Goal: Use online tool/utility: Utilize a website feature to perform a specific function

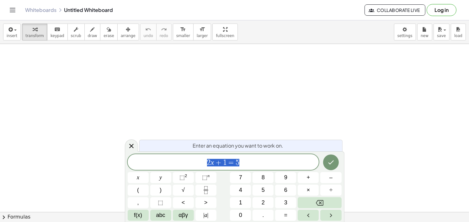
click at [257, 162] on span "2 x + 1 = 5" at bounding box center [223, 162] width 191 height 9
click at [92, 161] on body "Graspable Math Activities Get Started Activity Bank Assigned Work Classes White…" at bounding box center [234, 111] width 469 height 222
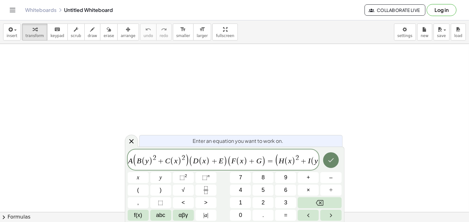
click at [330, 159] on icon "Done" at bounding box center [331, 160] width 8 height 8
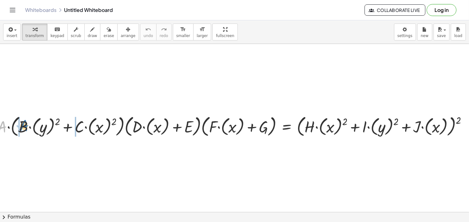
drag, startPoint x: 12, startPoint y: 130, endPoint x: 26, endPoint y: 126, distance: 14.4
click at [26, 126] on div at bounding box center [234, 125] width 481 height 25
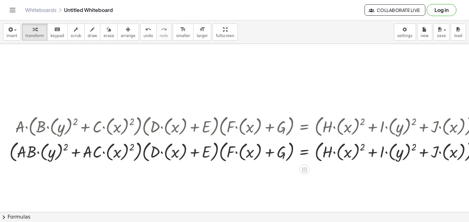
click at [38, 153] on div at bounding box center [249, 150] width 486 height 25
click at [39, 153] on div at bounding box center [249, 150] width 486 height 25
drag, startPoint x: 65, startPoint y: 146, endPoint x: 55, endPoint y: 145, distance: 9.4
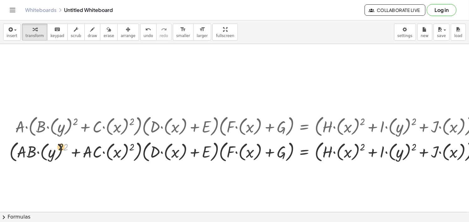
click at [55, 145] on div at bounding box center [249, 150] width 486 height 25
drag, startPoint x: 58, startPoint y: 144, endPoint x: 63, endPoint y: 147, distance: 5.2
click at [59, 145] on div at bounding box center [249, 150] width 486 height 25
click at [60, 145] on div at bounding box center [249, 150] width 486 height 25
click at [64, 148] on div at bounding box center [249, 150] width 486 height 25
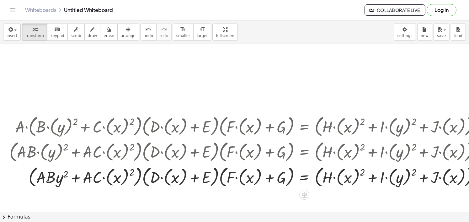
click at [132, 174] on div at bounding box center [249, 176] width 486 height 25
click at [131, 172] on div at bounding box center [249, 176] width 486 height 25
drag, startPoint x: 131, startPoint y: 172, endPoint x: 121, endPoint y: 169, distance: 10.5
click at [120, 172] on div at bounding box center [249, 176] width 486 height 25
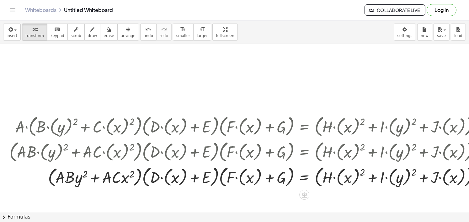
click at [160, 177] on div at bounding box center [249, 176] width 486 height 25
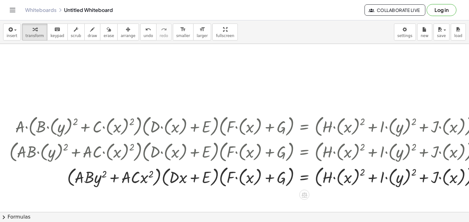
click at [236, 180] on div at bounding box center [249, 176] width 486 height 25
click at [236, 179] on div at bounding box center [249, 176] width 486 height 25
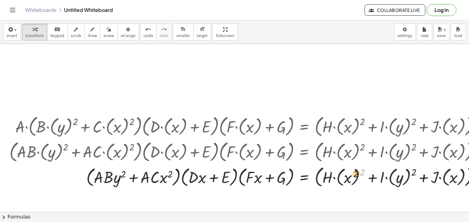
click at [350, 175] on div at bounding box center [249, 176] width 486 height 25
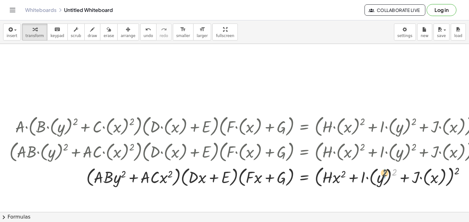
drag, startPoint x: 395, startPoint y: 172, endPoint x: 385, endPoint y: 173, distance: 10.1
drag, startPoint x: 434, startPoint y: 171, endPoint x: 415, endPoint y: 171, distance: 19.5
click at [413, 171] on div at bounding box center [249, 176] width 486 height 25
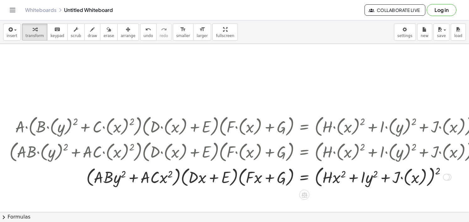
click at [397, 179] on div at bounding box center [249, 176] width 486 height 25
click at [406, 177] on div at bounding box center [249, 176] width 486 height 25
click at [402, 178] on div at bounding box center [249, 176] width 486 height 24
drag, startPoint x: 417, startPoint y: 173, endPoint x: 340, endPoint y: 177, distance: 77.3
click at [340, 177] on div at bounding box center [249, 176] width 486 height 24
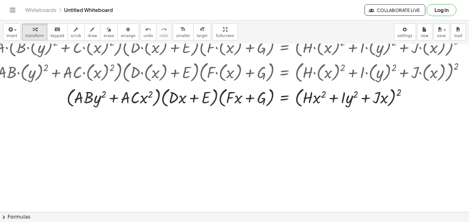
scroll to position [92, 20]
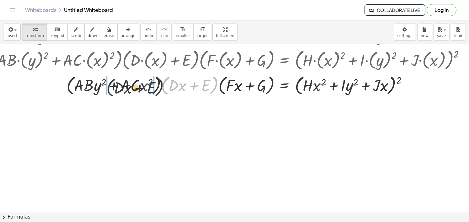
drag, startPoint x: 163, startPoint y: 85, endPoint x: 102, endPoint y: 87, distance: 60.9
click at [102, 87] on div at bounding box center [230, 85] width 486 height 24
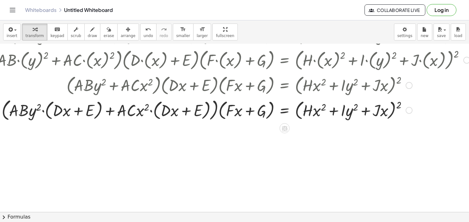
click at [44, 111] on div at bounding box center [230, 110] width 486 height 26
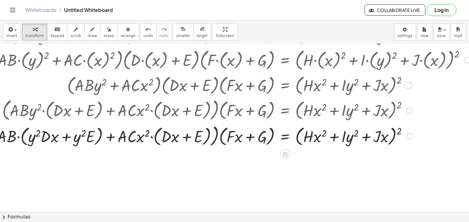
click at [20, 139] on div at bounding box center [230, 136] width 487 height 26
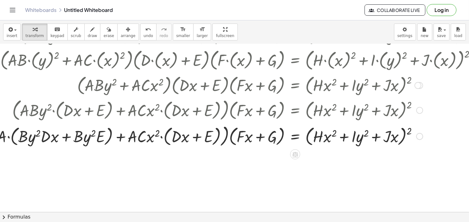
click at [8, 135] on div at bounding box center [235, 136] width 497 height 26
click at [8, 136] on div at bounding box center [235, 136] width 497 height 26
click at [162, 137] on div at bounding box center [239, 136] width 487 height 26
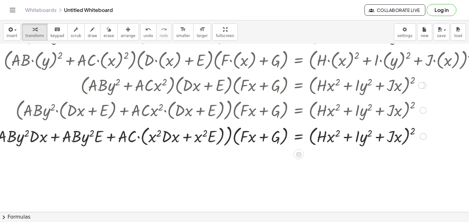
click at [139, 138] on div at bounding box center [237, 136] width 500 height 26
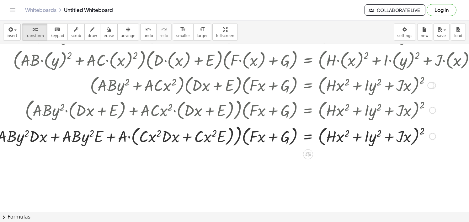
click at [129, 137] on div at bounding box center [242, 136] width 510 height 26
drag, startPoint x: 129, startPoint y: 137, endPoint x: 174, endPoint y: 137, distance: 45.1
click at [129, 137] on div at bounding box center [242, 136] width 510 height 26
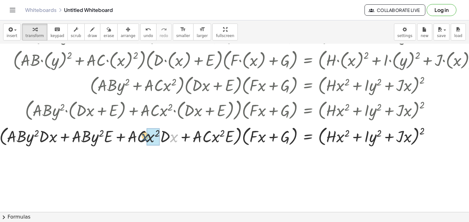
drag, startPoint x: 174, startPoint y: 137, endPoint x: 145, endPoint y: 136, distance: 28.9
click at [145, 136] on div at bounding box center [246, 136] width 500 height 24
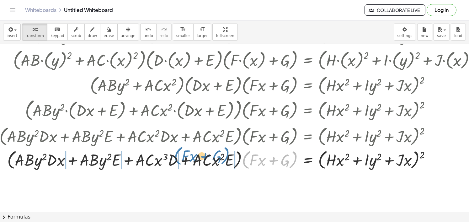
drag, startPoint x: 243, startPoint y: 158, endPoint x: 92, endPoint y: 156, distance: 150.5
click at [96, 156] on div at bounding box center [246, 159] width 500 height 24
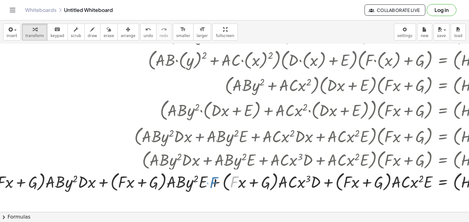
drag, startPoint x: 92, startPoint y: 156, endPoint x: 77, endPoint y: 157, distance: 15.7
click at [443, 35] on div "· A · ( + · B · ( y ) 2 + · C · ( x ) 2 ) · ( + · D · ( x ) + E ) · ( + · F · (…" at bounding box center [443, 35] width 0 height 0
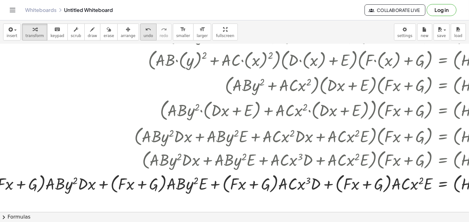
click at [145, 27] on icon "undo" at bounding box center [148, 30] width 6 height 8
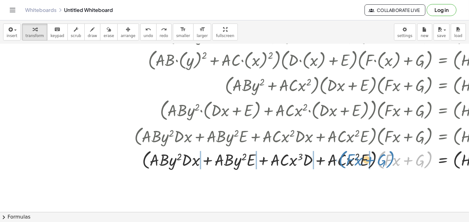
drag, startPoint x: 380, startPoint y: 159, endPoint x: 341, endPoint y: 159, distance: 38.3
click at [341, 159] on div at bounding box center [381, 159] width 500 height 24
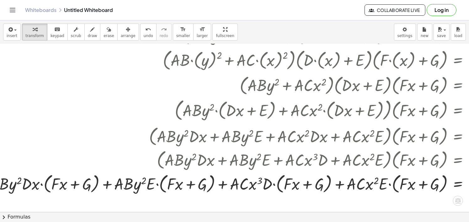
click at [39, 182] on div at bounding box center [316, 183] width 659 height 24
click at [41, 183] on div at bounding box center [316, 183] width 659 height 24
click at [42, 183] on div at bounding box center [316, 183] width 659 height 24
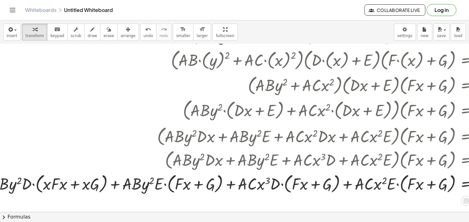
click at [27, 187] on div at bounding box center [320, 183] width 667 height 24
click at [28, 187] on div at bounding box center [320, 183] width 667 height 24
click at [35, 183] on div at bounding box center [320, 183] width 667 height 24
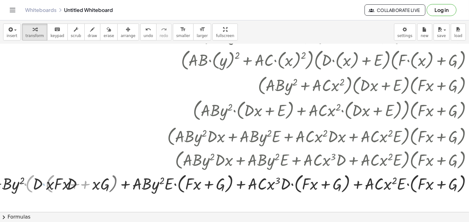
click at [32, 184] on div at bounding box center [326, 183] width 678 height 24
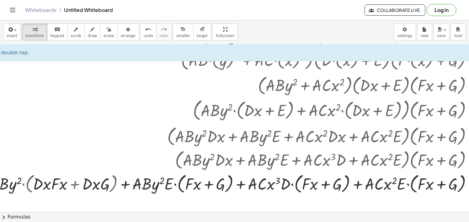
click at [24, 185] on div at bounding box center [326, 183] width 678 height 24
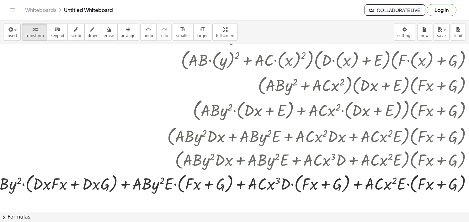
click at [24, 185] on div at bounding box center [326, 183] width 678 height 24
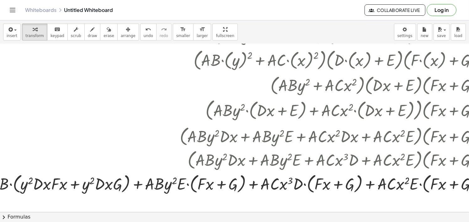
click at [8, 184] on div at bounding box center [332, 183] width 690 height 24
click at [9, 185] on div at bounding box center [332, 183] width 690 height 24
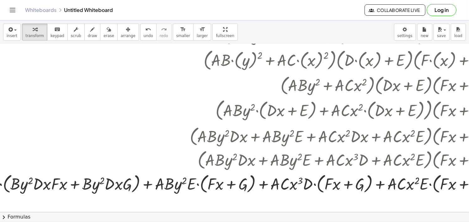
click at [0, 183] on div at bounding box center [337, 183] width 700 height 24
click at [198, 184] on div at bounding box center [341, 183] width 690 height 24
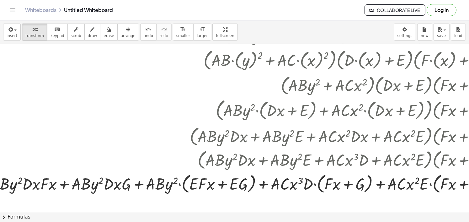
click at [179, 185] on div at bounding box center [337, 183] width 700 height 24
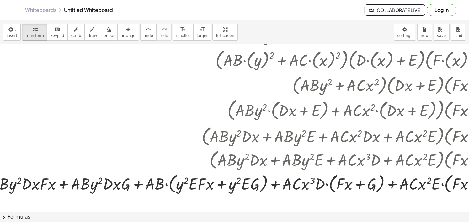
click at [165, 184] on div at bounding box center [343, 183] width 712 height 24
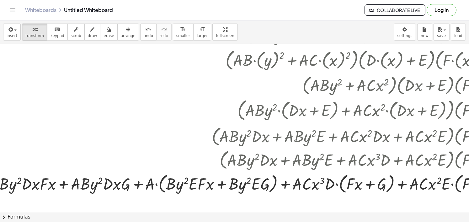
click at [158, 185] on div at bounding box center [348, 183] width 722 height 24
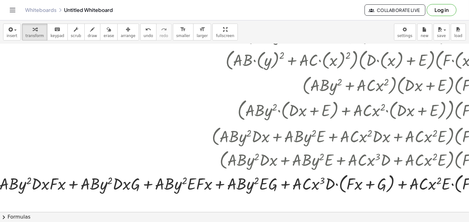
click at [336, 186] on div at bounding box center [352, 183] width 712 height 24
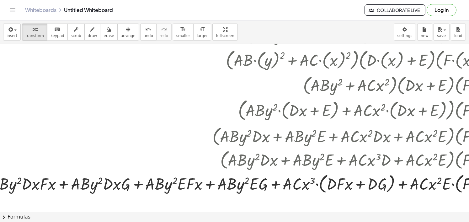
click at [317, 184] on div at bounding box center [348, 183] width 723 height 24
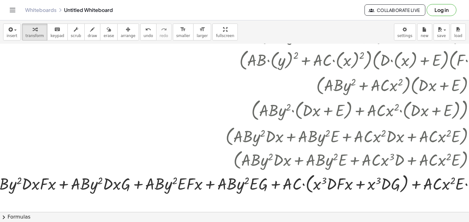
click at [304, 184] on div at bounding box center [355, 183] width 736 height 24
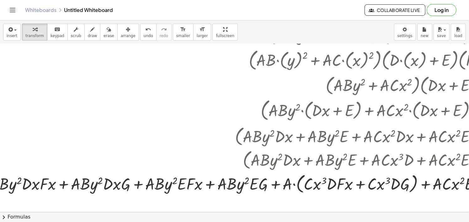
click at [294, 185] on div at bounding box center [359, 183] width 745 height 24
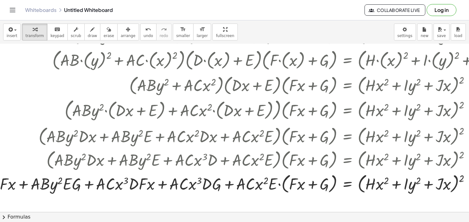
scroll to position [92, 230]
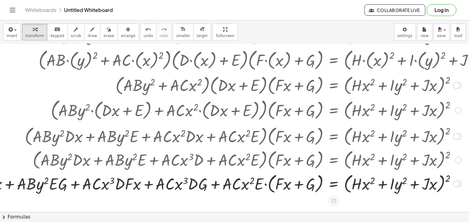
click at [266, 184] on div at bounding box center [154, 183] width 736 height 24
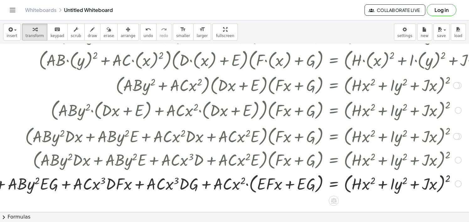
click at [245, 186] on div at bounding box center [149, 183] width 745 height 24
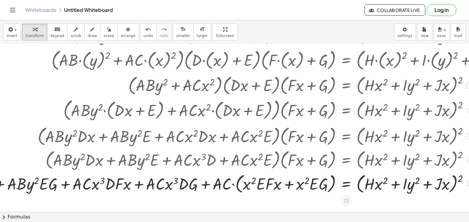
click at [233, 185] on div at bounding box center [155, 183] width 758 height 24
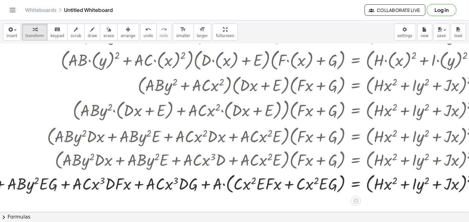
click at [222, 185] on div at bounding box center [160, 183] width 768 height 24
click at [223, 184] on div at bounding box center [160, 183] width 768 height 24
click at [224, 185] on div at bounding box center [160, 183] width 768 height 24
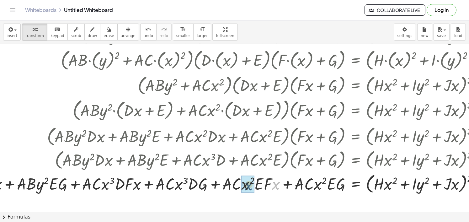
drag, startPoint x: 278, startPoint y: 185, endPoint x: 249, endPoint y: 186, distance: 28.5
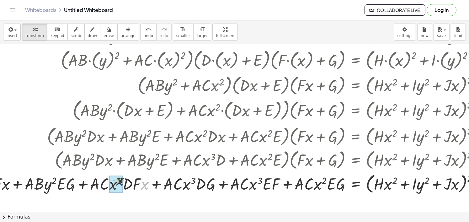
drag, startPoint x: 144, startPoint y: 187, endPoint x: 118, endPoint y: 183, distance: 26.4
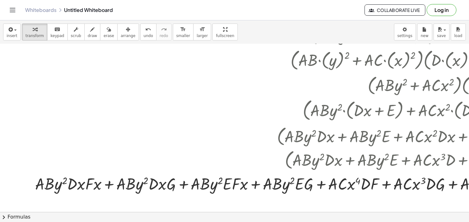
scroll to position [92, 0]
drag, startPoint x: 85, startPoint y: 187, endPoint x: 105, endPoint y: 184, distance: 19.9
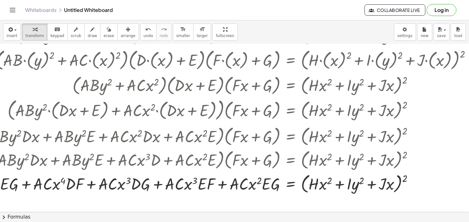
scroll to position [92, 312]
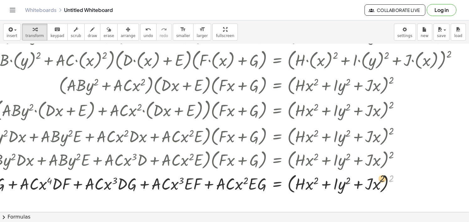
drag, startPoint x: 389, startPoint y: 178, endPoint x: 373, endPoint y: 178, distance: 16.0
click at [373, 178] on div at bounding box center [96, 183] width 739 height 24
click at [396, 182] on div at bounding box center [399, 183] width 7 height 7
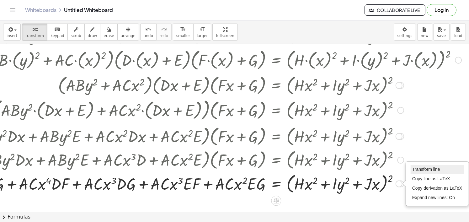
click at [430, 171] on li "Transform line" at bounding box center [436, 169] width 53 height 9
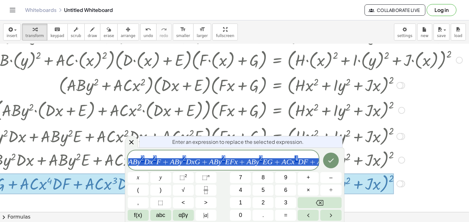
click at [291, 155] on span "A B y 2 D x 2 F + A B y 2 D x G + A B y 2 E F x + A B y 2 E G + A C x 4 D F + A…" at bounding box center [223, 160] width 191 height 13
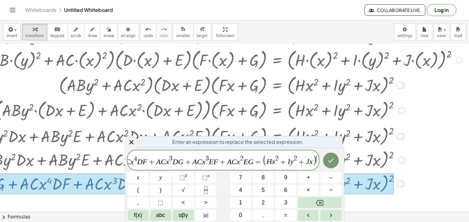
scroll to position [0, 158]
drag, startPoint x: 420, startPoint y: 157, endPoint x: 455, endPoint y: 159, distance: 35.2
click at [316, 158] on span "A B y 2 D x 2 F + A B y 2 D x G + A B y 2 E F x + A B y 2 E G + A C x 4 D F + A…" at bounding box center [223, 160] width 191 height 13
click at [330, 159] on icon "Done" at bounding box center [331, 160] width 8 height 8
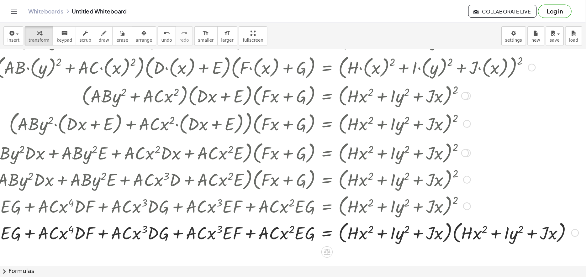
scroll to position [92, 235]
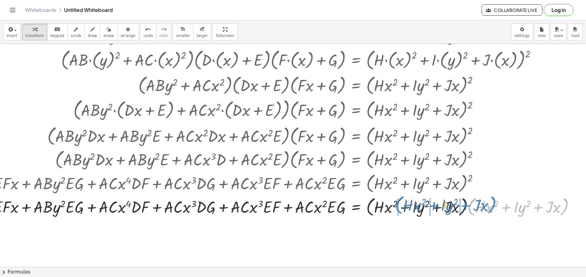
drag, startPoint x: 464, startPoint y: 207, endPoint x: 387, endPoint y: 205, distance: 77.8
click at [387, 205] on div at bounding box center [194, 207] width 777 height 24
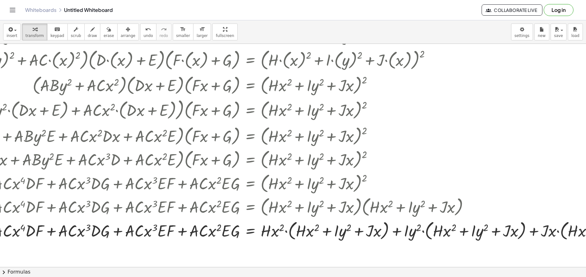
scroll to position [92, 334]
click at [288, 221] on div at bounding box center [188, 231] width 975 height 24
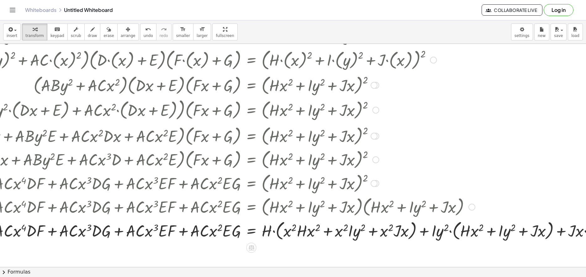
click at [271, 221] on div at bounding box center [202, 231] width 1002 height 24
click at [272, 221] on div at bounding box center [202, 231] width 1002 height 24
drag, startPoint x: 266, startPoint y: 231, endPoint x: 289, endPoint y: 233, distance: 23.6
click at [289, 221] on div at bounding box center [202, 231] width 1002 height 24
click at [454, 221] on div at bounding box center [203, 231] width 1004 height 24
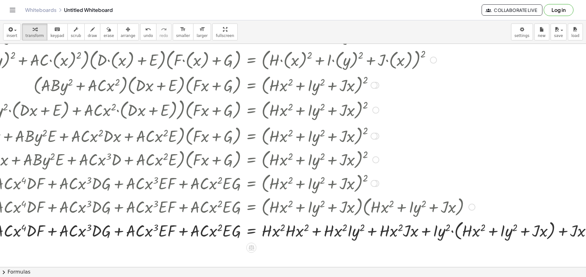
drag, startPoint x: 454, startPoint y: 233, endPoint x: 449, endPoint y: 232, distance: 5.2
click at [454, 221] on div at bounding box center [203, 231] width 1004 height 24
drag, startPoint x: 436, startPoint y: 232, endPoint x: 450, endPoint y: 233, distance: 14.1
drag, startPoint x: 415, startPoint y: 267, endPoint x: 440, endPoint y: 266, distance: 24.5
click at [440, 221] on div "insert select one: Math Expression Function Text Youtube Video Graphing Geometr…" at bounding box center [293, 148] width 586 height 257
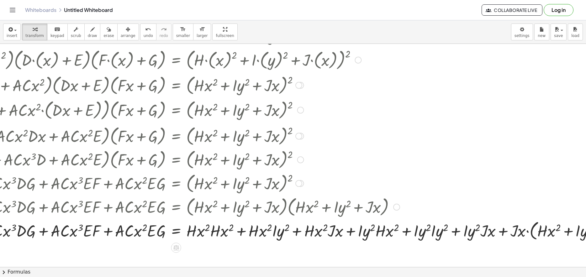
scroll to position [92, 486]
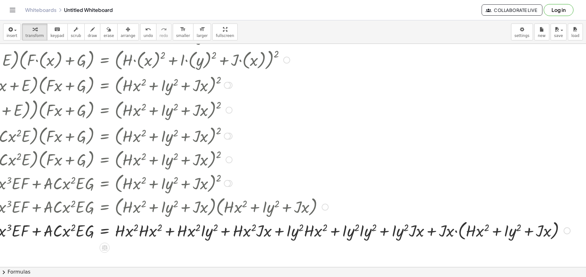
click at [450, 221] on div at bounding box center [63, 231] width 1019 height 24
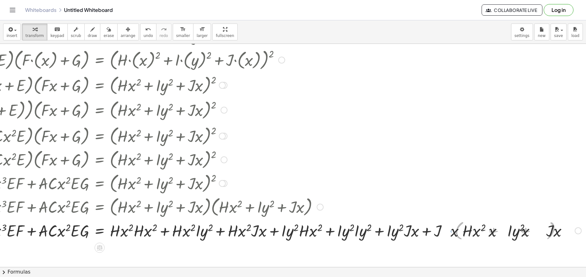
click at [450, 221] on div at bounding box center [66, 231] width 1035 height 24
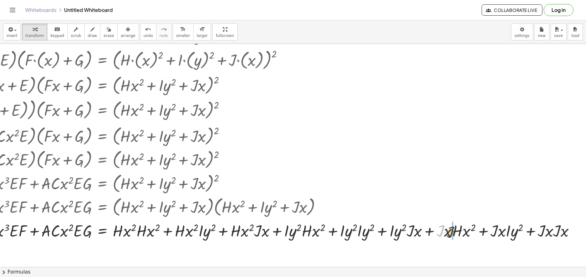
drag, startPoint x: 436, startPoint y: 231, endPoint x: 449, endPoint y: 233, distance: 12.6
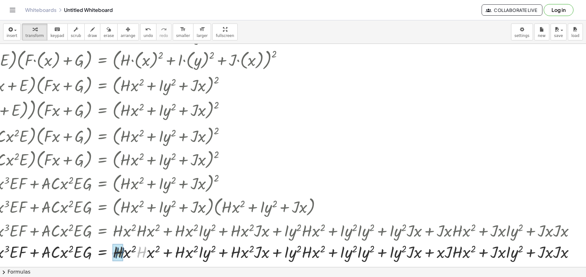
drag, startPoint x: 136, startPoint y: 252, endPoint x: 133, endPoint y: 254, distance: 3.4
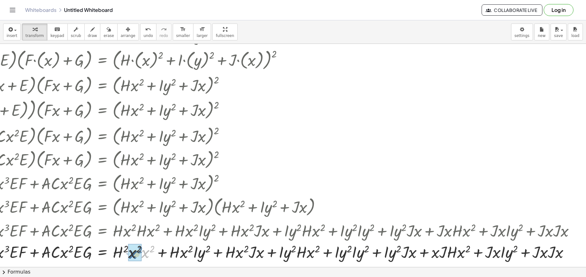
drag, startPoint x: 145, startPoint y: 251, endPoint x: 133, endPoint y: 252, distance: 12.3
click at [139, 221] on div at bounding box center [67, 251] width 1031 height 21
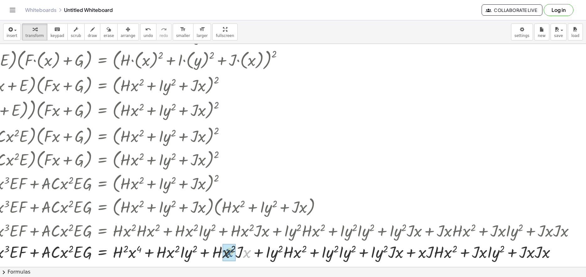
drag, startPoint x: 242, startPoint y: 255, endPoint x: 225, endPoint y: 254, distance: 17.3
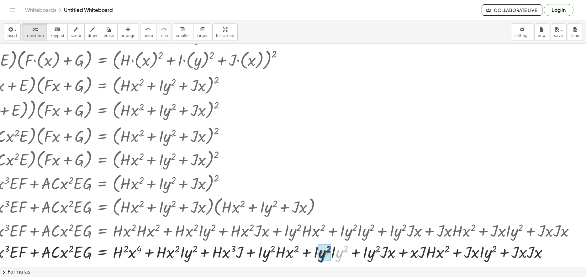
drag, startPoint x: 334, startPoint y: 255, endPoint x: 319, endPoint y: 256, distance: 14.7
click at [333, 221] on div at bounding box center [67, 251] width 1031 height 21
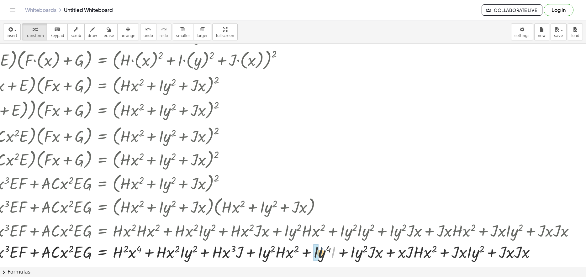
click at [317, 221] on div at bounding box center [67, 251] width 1031 height 21
drag, startPoint x: 422, startPoint y: 256, endPoint x: 397, endPoint y: 258, distance: 25.2
drag, startPoint x: 513, startPoint y: 255, endPoint x: 498, endPoint y: 253, distance: 14.9
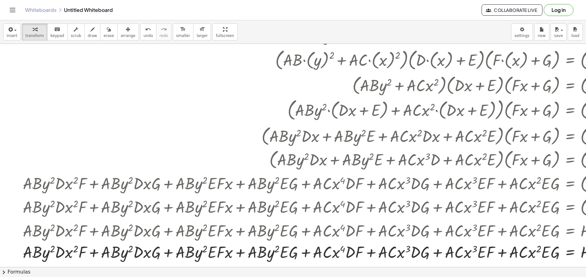
scroll to position [92, 0]
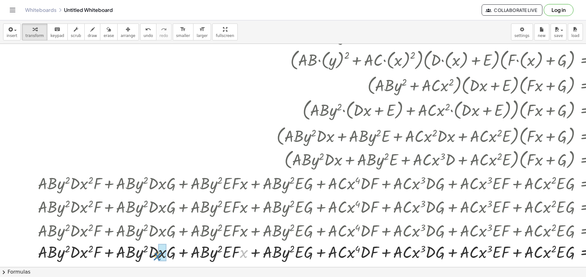
drag, startPoint x: 169, startPoint y: 257, endPoint x: 157, endPoint y: 256, distance: 11.7
click at [157, 221] on div at bounding box center [550, 251] width 1031 height 21
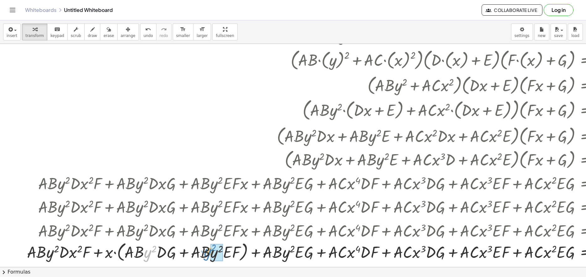
drag, startPoint x: 150, startPoint y: 254, endPoint x: 208, endPoint y: 252, distance: 57.4
click at [208, 221] on div at bounding box center [545, 252] width 1042 height 24
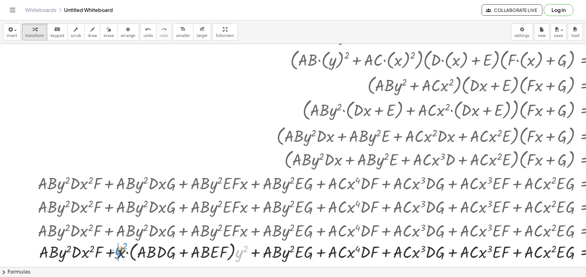
drag, startPoint x: 238, startPoint y: 253, endPoint x: 118, endPoint y: 251, distance: 120.7
drag, startPoint x: 481, startPoint y: 254, endPoint x: 419, endPoint y: 252, distance: 61.8
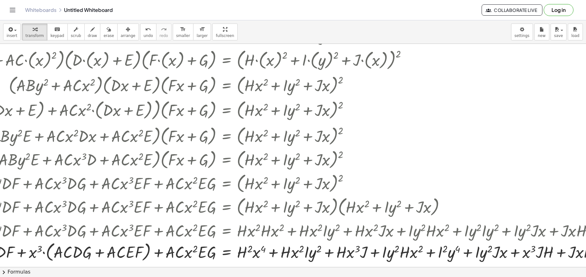
scroll to position [92, 363]
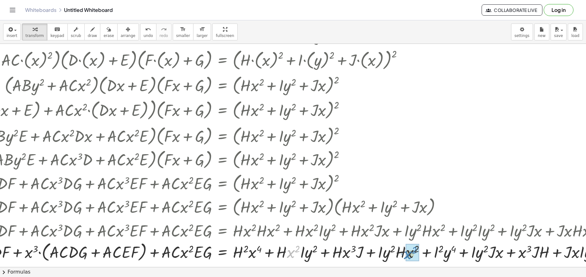
drag, startPoint x: 290, startPoint y: 251, endPoint x: 407, endPoint y: 252, distance: 117.0
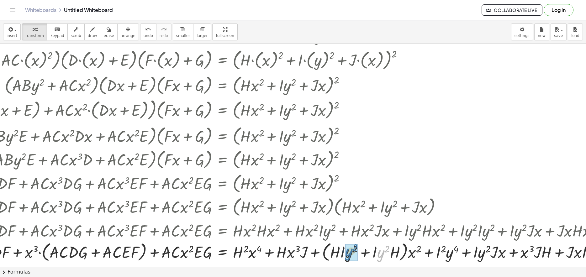
drag, startPoint x: 381, startPoint y: 254, endPoint x: 350, endPoint y: 253, distance: 31.7
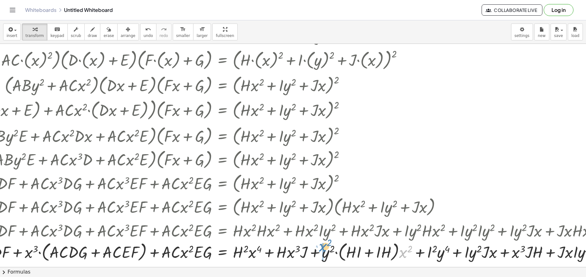
drag, startPoint x: 402, startPoint y: 256, endPoint x: 322, endPoint y: 250, distance: 80.8
drag, startPoint x: 401, startPoint y: 252, endPoint x: 388, endPoint y: 252, distance: 12.5
click at [388, 221] on div at bounding box center [185, 252] width 1035 height 24
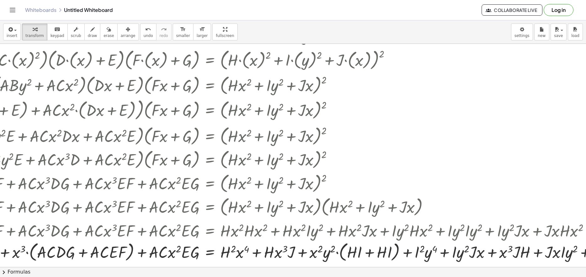
scroll to position [92, 378]
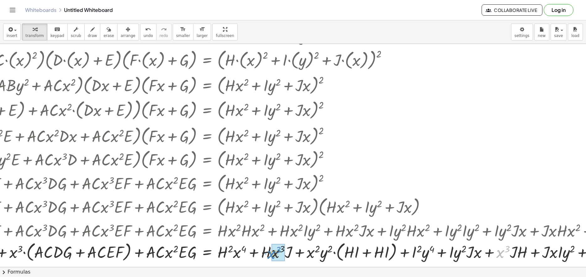
drag, startPoint x: 501, startPoint y: 256, endPoint x: 293, endPoint y: 256, distance: 208.2
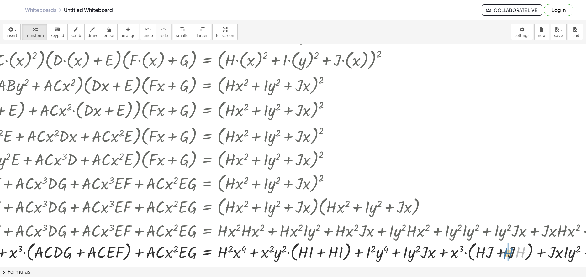
click at [468, 221] on div at bounding box center [169, 252] width 1035 height 24
drag, startPoint x: 496, startPoint y: 267, endPoint x: 507, endPoint y: 265, distance: 10.5
click at [468, 221] on button "chevron_right Formulas" at bounding box center [293, 272] width 586 height 10
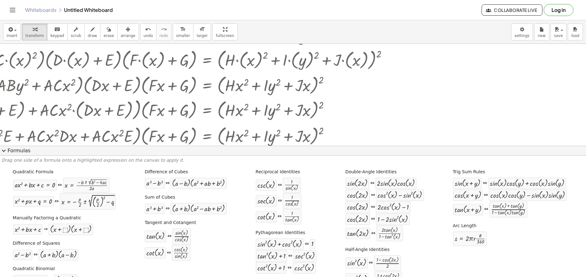
drag, startPoint x: 507, startPoint y: 265, endPoint x: 512, endPoint y: 266, distance: 5.4
click at [468, 221] on div "Quadratic Formula + · a · x 2 + · b · x + c = 0 ⇔ x = · ( − b ± 2 √ ( + b 2 − ·…" at bounding box center [293, 229] width 583 height 124
click at [2, 150] on span "expand_more" at bounding box center [4, 151] width 8 height 8
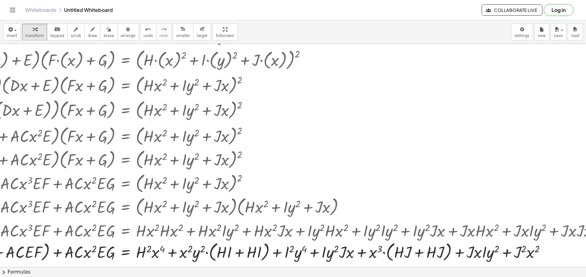
scroll to position [92, 455]
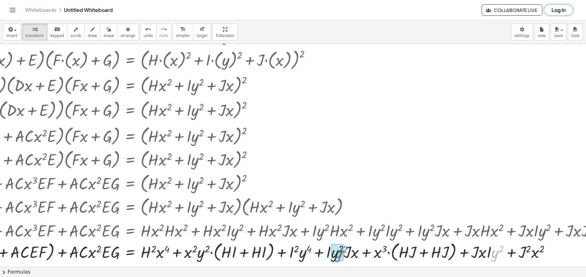
drag, startPoint x: 495, startPoint y: 251, endPoint x: 449, endPoint y: 254, distance: 45.8
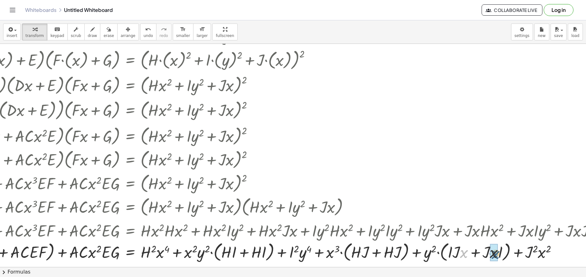
drag, startPoint x: 462, startPoint y: 254, endPoint x: 491, endPoint y: 255, distance: 28.2
drag, startPoint x: 498, startPoint y: 256, endPoint x: 426, endPoint y: 254, distance: 72.5
click at [426, 221] on div at bounding box center [92, 252] width 1035 height 24
drag, startPoint x: 462, startPoint y: 253, endPoint x: 453, endPoint y: 253, distance: 9.1
click at [453, 221] on div at bounding box center [92, 252] width 1035 height 24
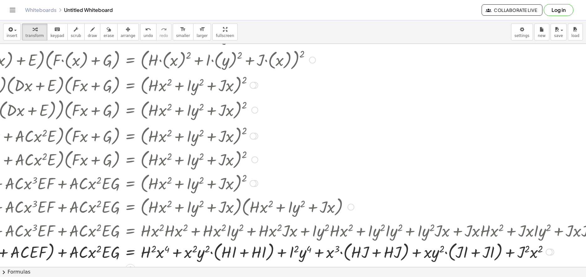
click at [468, 221] on div at bounding box center [92, 252] width 1035 height 24
click at [377, 221] on div at bounding box center [92, 252] width 1035 height 24
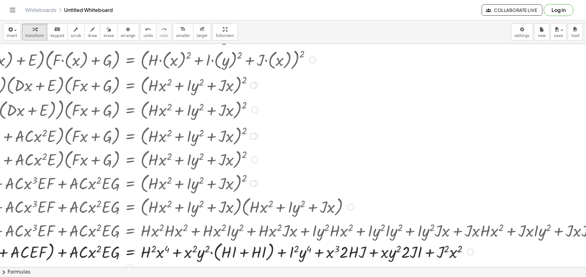
click at [244, 221] on div at bounding box center [92, 252] width 1035 height 24
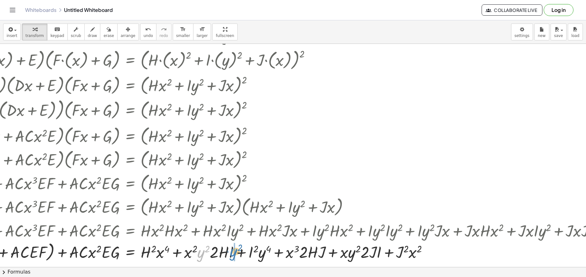
drag, startPoint x: 202, startPoint y: 252, endPoint x: 235, endPoint y: 251, distance: 32.6
drag, startPoint x: 187, startPoint y: 254, endPoint x: 230, endPoint y: 255, distance: 43.3
click at [230, 221] on div at bounding box center [92, 252] width 1035 height 24
drag, startPoint x: 290, startPoint y: 255, endPoint x: 326, endPoint y: 252, distance: 35.8
drag, startPoint x: 351, startPoint y: 254, endPoint x: 381, endPoint y: 255, distance: 29.5
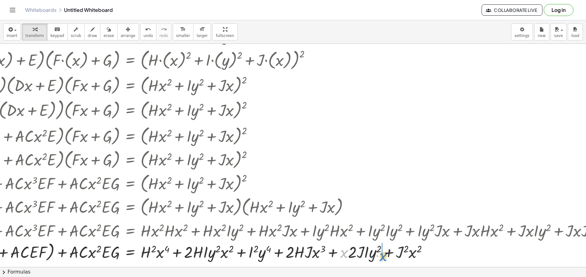
drag, startPoint x: 360, startPoint y: 258, endPoint x: 381, endPoint y: 256, distance: 20.5
click at [381, 221] on div at bounding box center [92, 252] width 1035 height 24
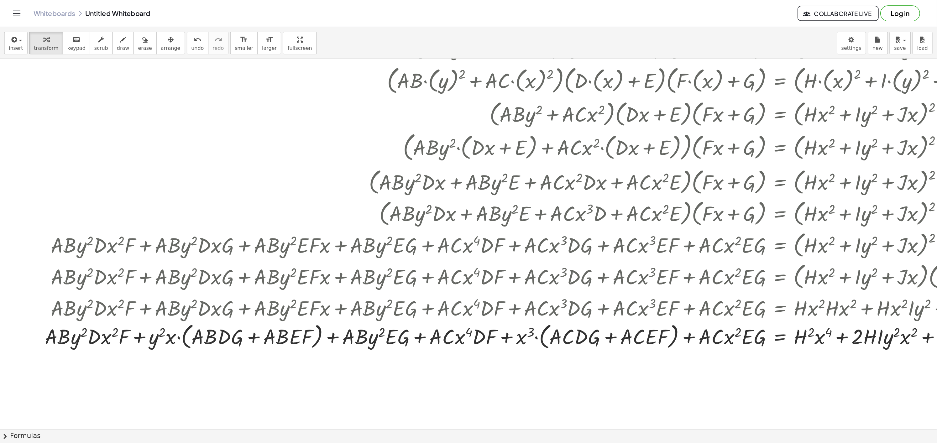
scroll to position [92, 0]
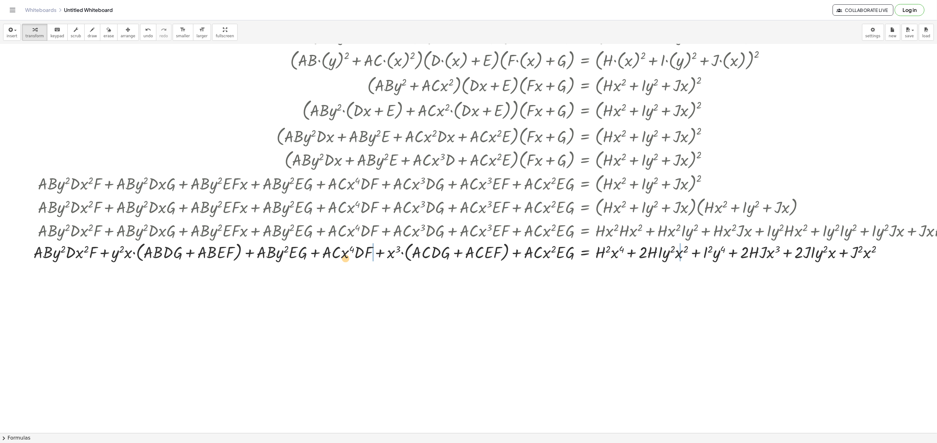
drag, startPoint x: 613, startPoint y: 255, endPoint x: 305, endPoint y: 260, distance: 307.3
click at [305, 221] on div at bounding box center [547, 252] width 1035 height 24
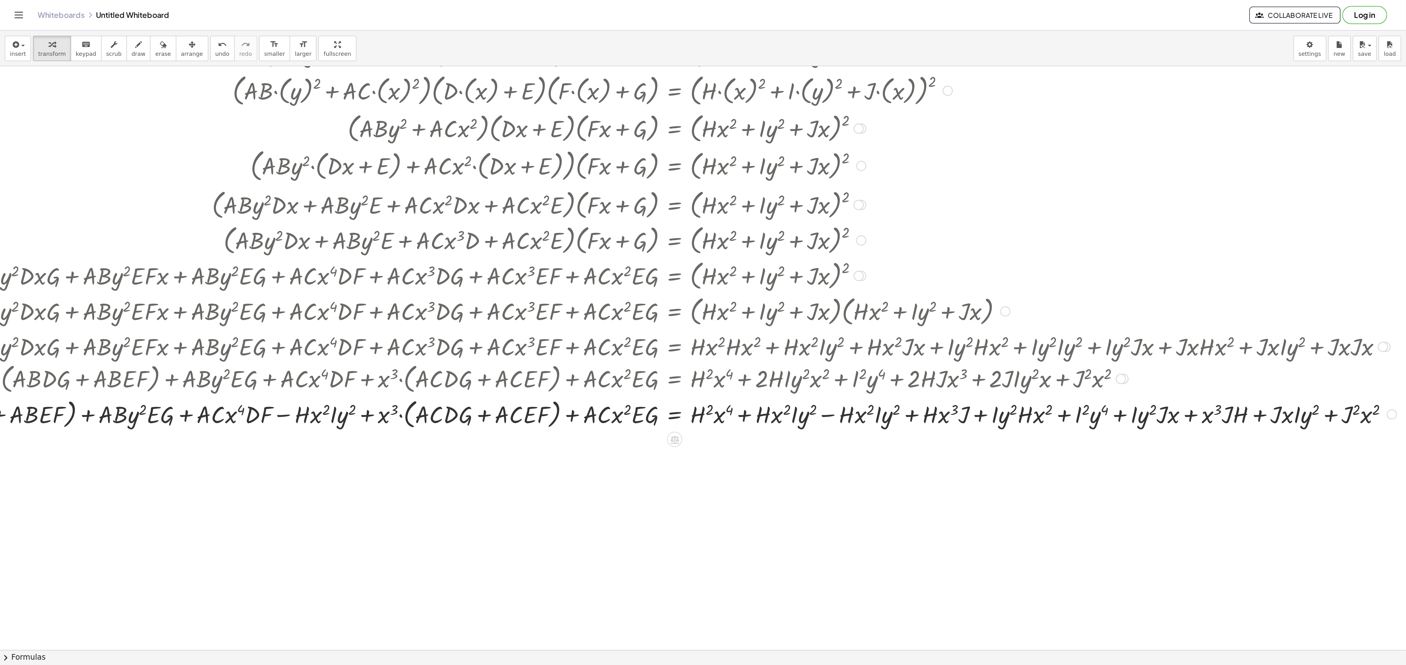
scroll to position [92, 176]
click at [144, 34] on span "undo" at bounding box center [148, 36] width 9 height 4
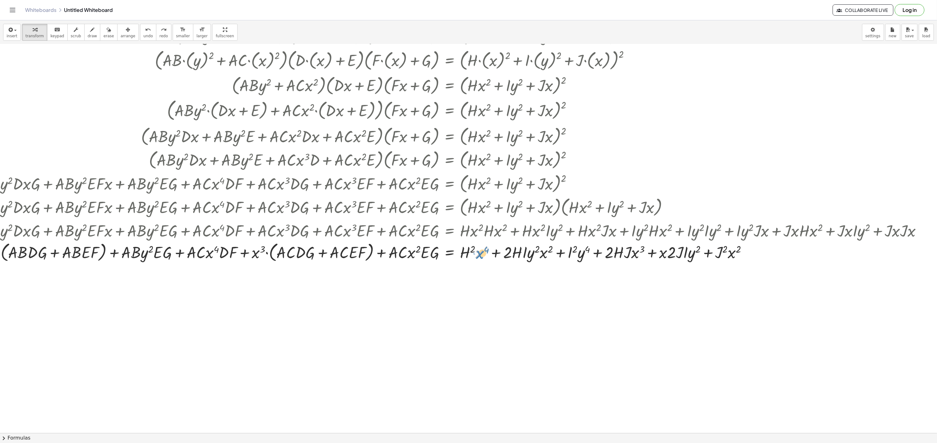
drag, startPoint x: 431, startPoint y: 265, endPoint x: 467, endPoint y: 255, distance: 37.6
click at [467, 221] on div at bounding box center [412, 252] width 1035 height 24
click at [453, 221] on div at bounding box center [412, 252] width 1035 height 24
click at [468, 221] on div at bounding box center [747, 252] width 7 height 7
click at [468, 221] on span "Transform line" at bounding box center [775, 237] width 28 height 5
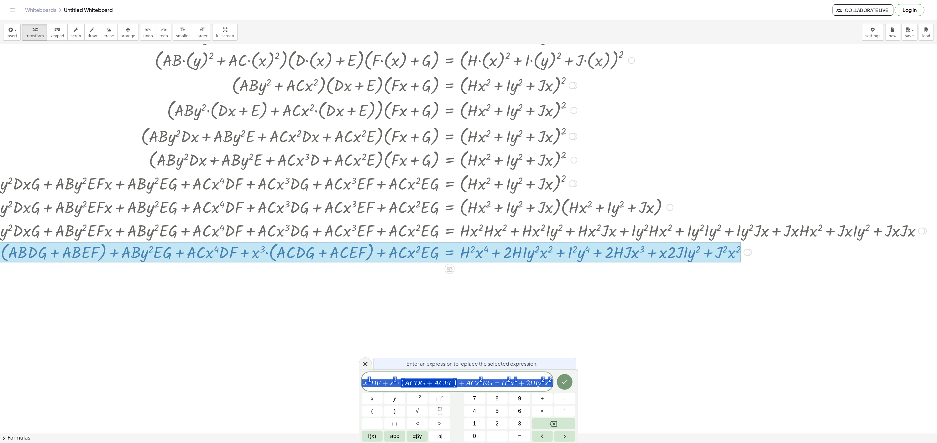
click at [468, 221] on div at bounding box center [385, 342] width 1105 height 778
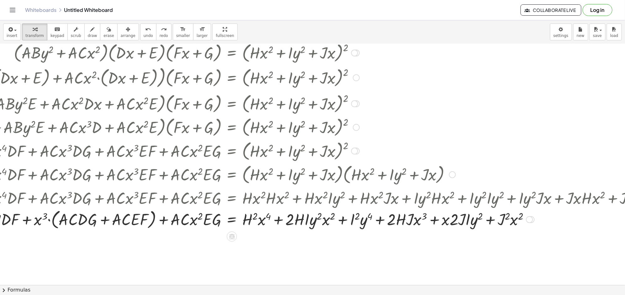
scroll to position [124, 384]
click at [468, 219] on div "Transform line Copy line as LaTeX Copy derivation as LaTeX Expand new lines: On" at bounding box center [530, 220] width 7 height 7
click at [468, 206] on span "Transform line" at bounding box center [557, 205] width 28 height 5
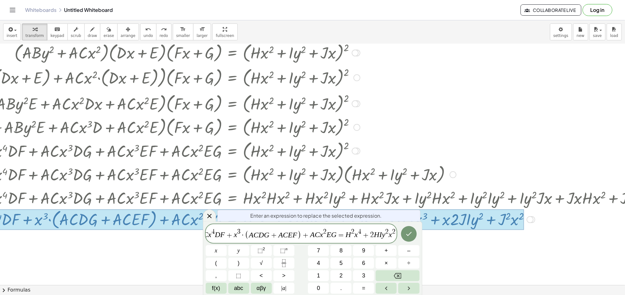
click at [468, 221] on div "· A · ( + · B · ( y ) 2 + · C · ( x ) 2 ) · ( + · D · ( x ) + E ) · ( + · F · (…" at bounding box center [192, 110] width 1043 height 245
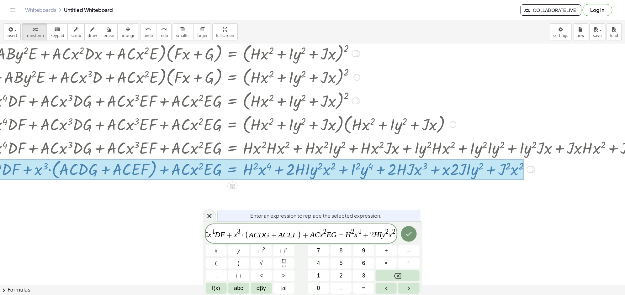
scroll to position [191, 384]
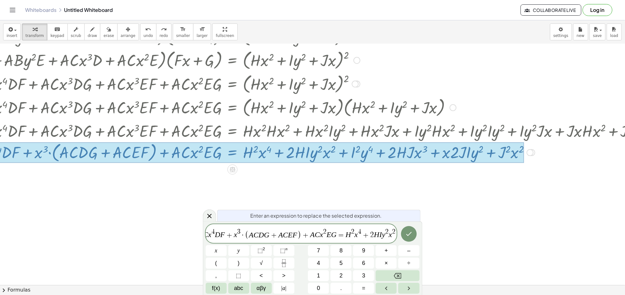
click at [241, 147] on div at bounding box center [102, 153] width 843 height 21
click at [345, 221] on span "A B y 2 D x 2 F + y 2 x · ( A B D G + A B E F ) + A B y 2 E G + A C x 4 D F + x…" at bounding box center [301, 234] width 191 height 12
click at [292, 221] on span "=" at bounding box center [291, 236] width 9 height 8
click at [324, 221] on span "2" at bounding box center [322, 236] width 4 height 8
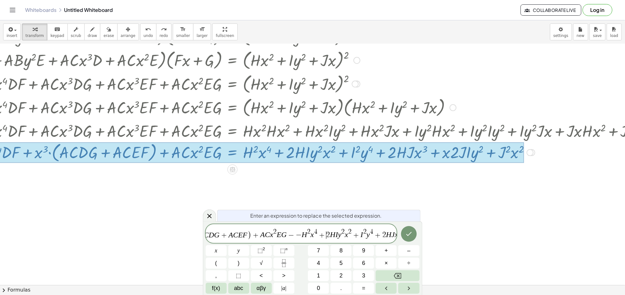
click at [353, 221] on span "+" at bounding box center [355, 236] width 9 height 8
click at [374, 221] on span "A B y 2 D x 2 F + y 2 x · ( A B D G + A B E F ) + A B y 2 E G + A C x 4 D F + x…" at bounding box center [301, 234] width 191 height 12
click at [293, 221] on span "−" at bounding box center [291, 236] width 9 height 8
click at [315, 221] on span "+" at bounding box center [315, 236] width 9 height 8
click at [353, 221] on span "A B y 2 D x 2 F + y 2 x · ( A B D G + A B E F ) + A B y 2 E G + A C x 4 D F + x…" at bounding box center [301, 234] width 191 height 12
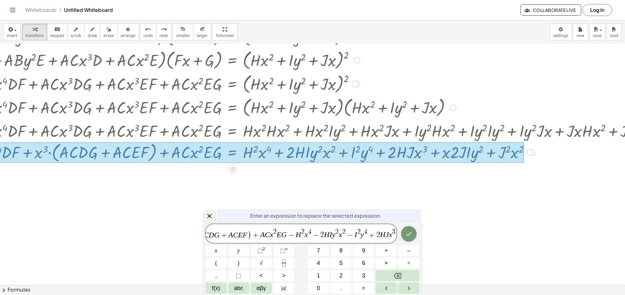
click at [376, 221] on span "2" at bounding box center [378, 236] width 4 height 8
click at [353, 221] on span "+" at bounding box center [350, 236] width 9 height 8
click at [393, 221] on var "J" at bounding box center [394, 235] width 3 height 8
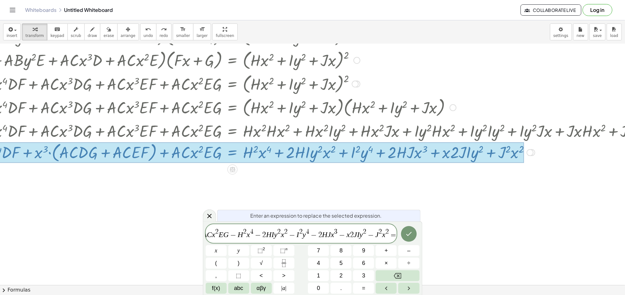
scroll to position [0, 275]
click at [406, 221] on icon "Done" at bounding box center [409, 234] width 6 height 4
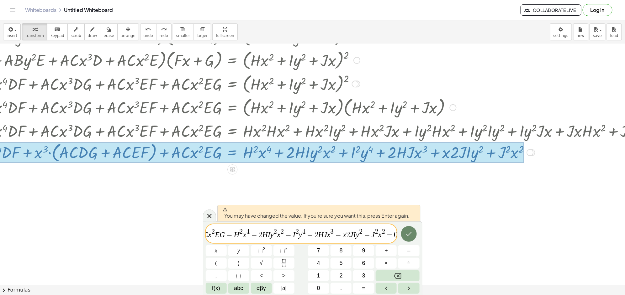
click at [408, 221] on icon "Done" at bounding box center [409, 234] width 8 height 8
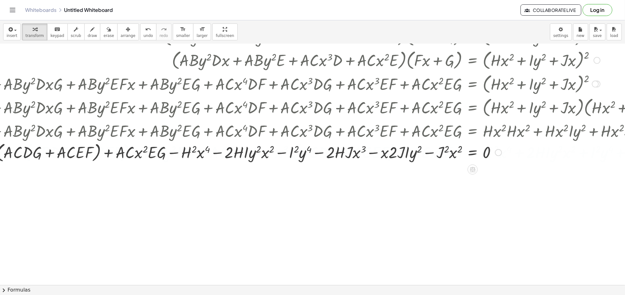
scroll to position [124, 384]
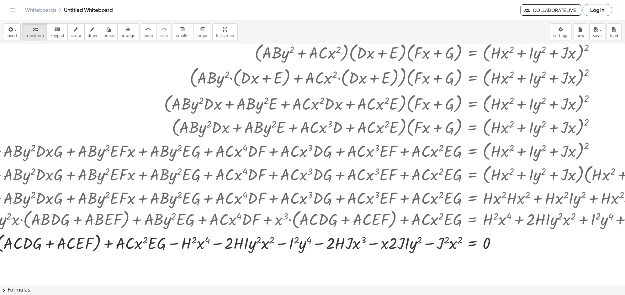
drag, startPoint x: 408, startPoint y: 286, endPoint x: 397, endPoint y: 285, distance: 11.0
click at [397, 221] on div "insert select one: Math Expression Function Text Youtube Video Graphing Geometr…" at bounding box center [312, 157] width 625 height 275
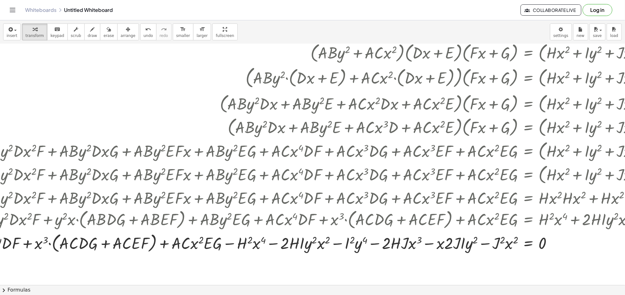
scroll to position [124, 329]
drag, startPoint x: 509, startPoint y: 245, endPoint x: 193, endPoint y: 241, distance: 315.4
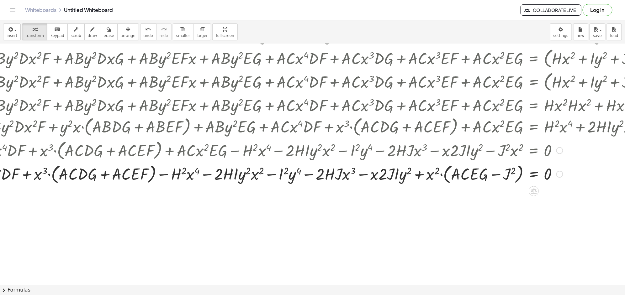
scroll to position [217, 106]
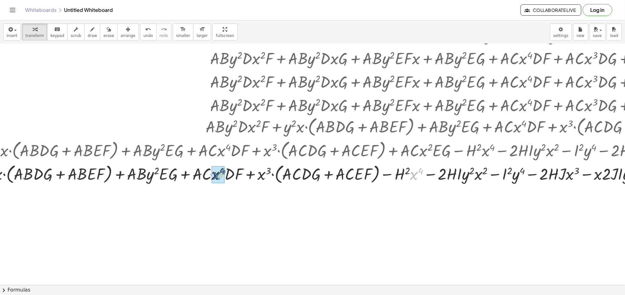
drag, startPoint x: 269, startPoint y: 188, endPoint x: 218, endPoint y: 177, distance: 52.6
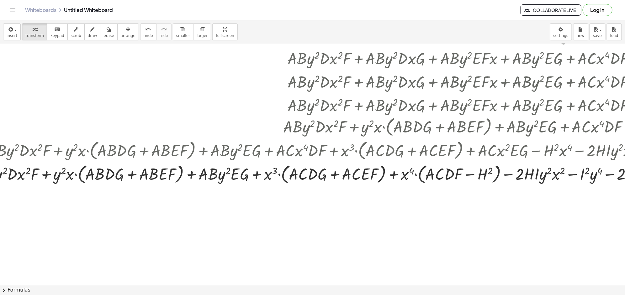
scroll to position [217, 0]
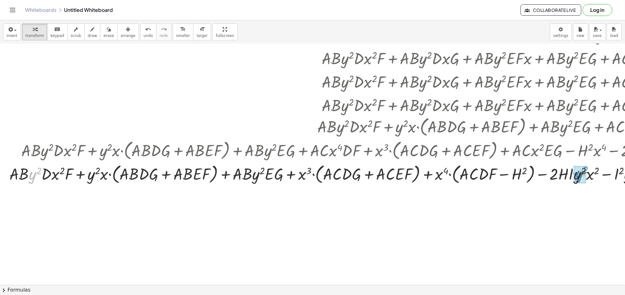
drag, startPoint x: 203, startPoint y: 179, endPoint x: 585, endPoint y: 177, distance: 382.2
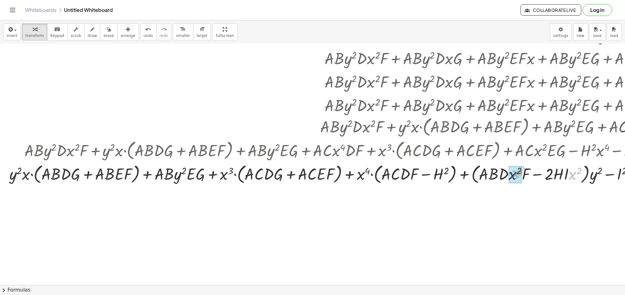
drag, startPoint x: 534, startPoint y: 173, endPoint x: 549, endPoint y: 173, distance: 15.4
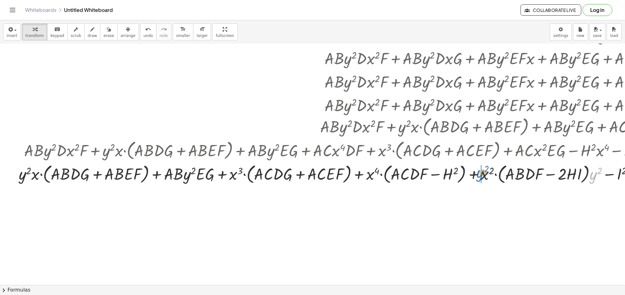
drag, startPoint x: 539, startPoint y: 184, endPoint x: 480, endPoint y: 175, distance: 59.6
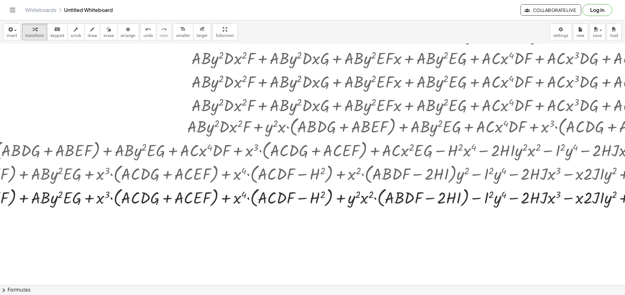
scroll to position [217, 132]
drag, startPoint x: 552, startPoint y: 199, endPoint x: 145, endPoint y: 173, distance: 407.7
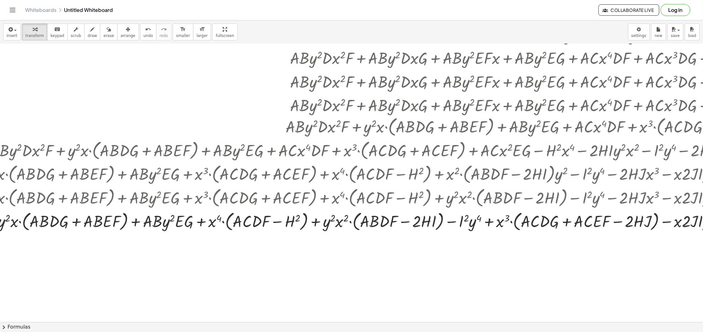
scroll to position [217, 24]
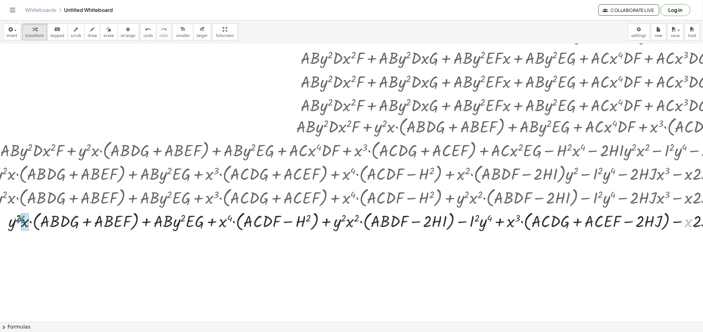
drag, startPoint x: 688, startPoint y: 228, endPoint x: 20, endPoint y: 224, distance: 667.8
click at [20, 224] on div at bounding box center [660, 221] width 1337 height 24
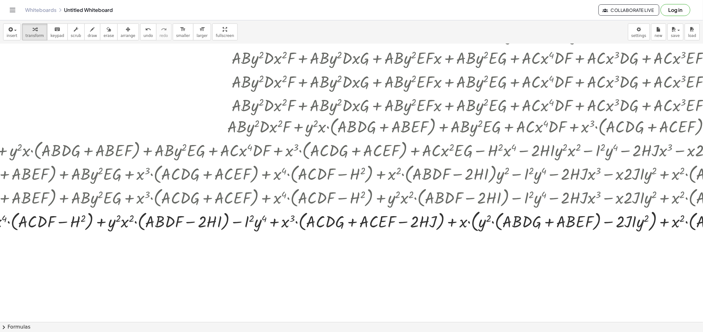
scroll to position [217, 100]
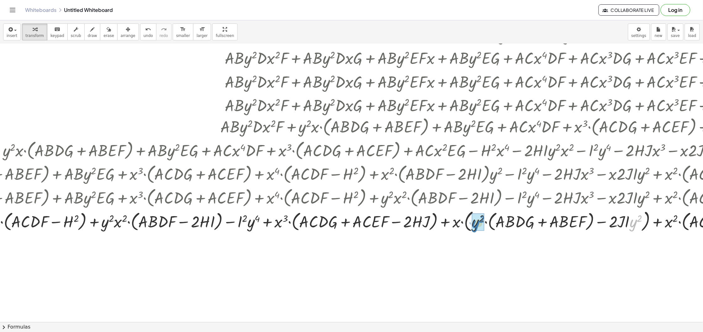
drag, startPoint x: 488, startPoint y: 231, endPoint x: 483, endPoint y: 195, distance: 36.5
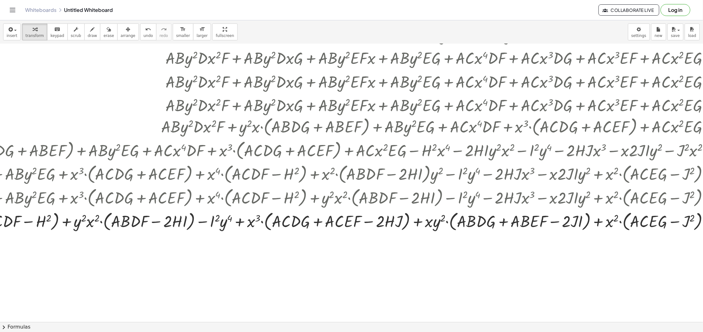
scroll to position [217, 155]
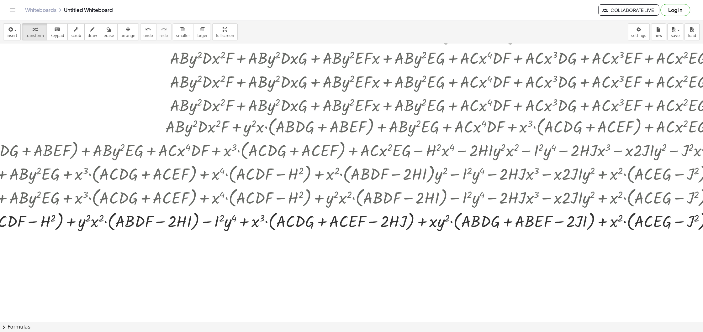
click at [414, 295] on button "chevron_right Formulas" at bounding box center [351, 327] width 703 height 10
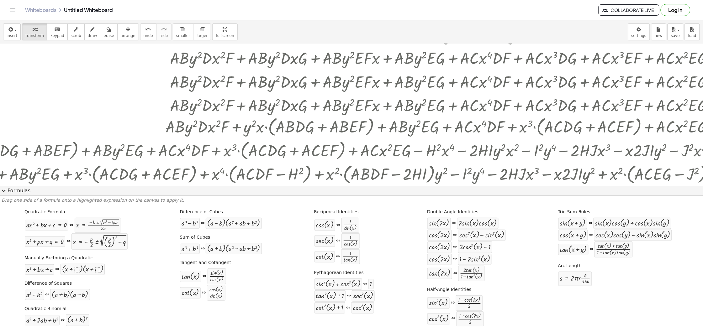
click at [7, 191] on button "expand_more Formulas" at bounding box center [351, 191] width 703 height 10
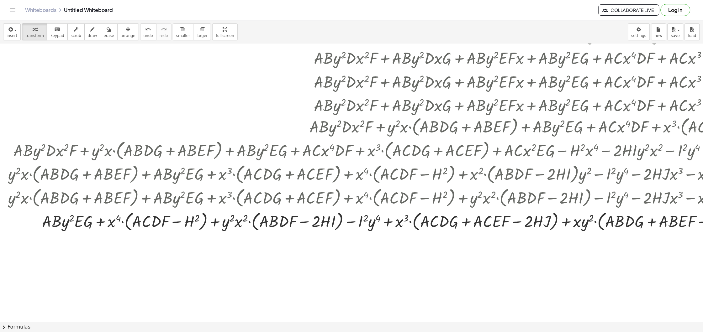
scroll to position [217, 0]
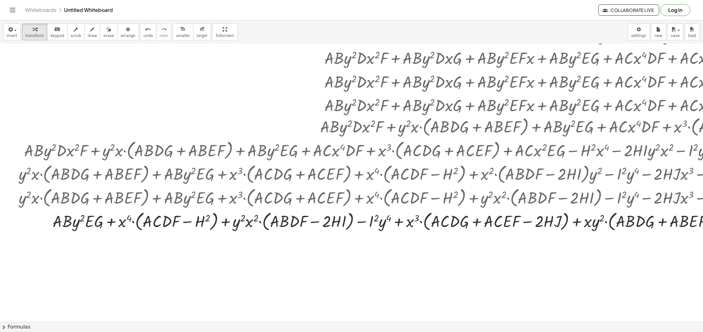
click at [186, 217] on div at bounding box center [684, 221] width 1337 height 24
click at [122, 251] on div at bounding box center [677, 105] width 1355 height 557
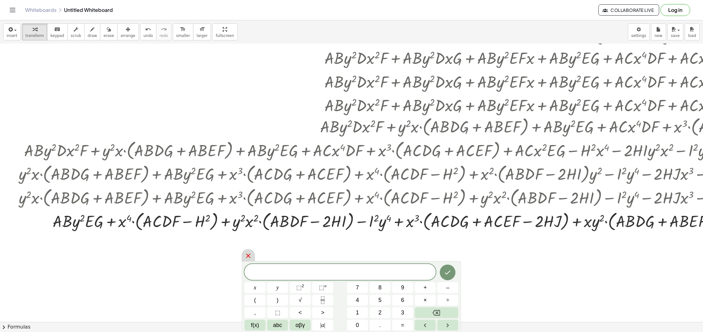
click at [247, 257] on icon at bounding box center [249, 256] width 8 height 8
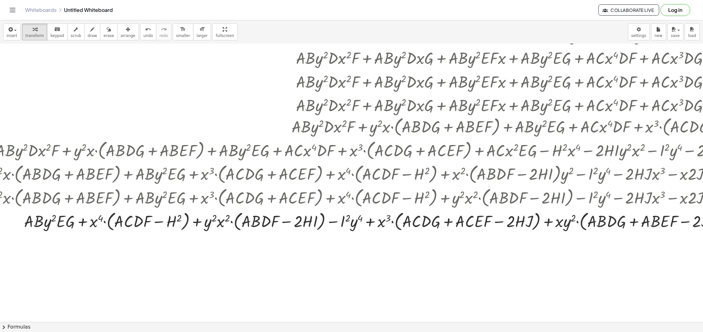
scroll to position [217, 29]
click at [350, 295] on button "chevron_right Formulas" at bounding box center [351, 327] width 703 height 10
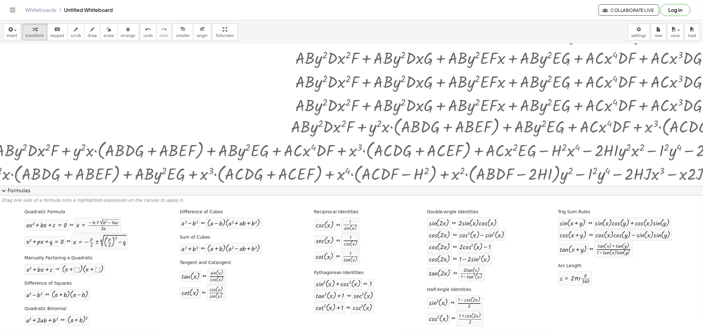
click at [6, 191] on span "expand_more" at bounding box center [4, 191] width 8 height 8
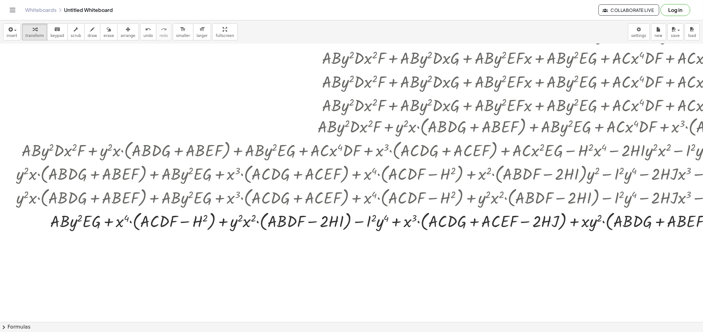
scroll to position [217, 0]
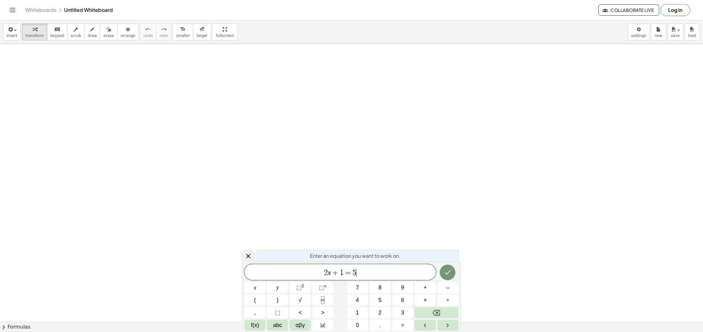
click at [383, 273] on span "2 x + 1 = 5 ​" at bounding box center [340, 273] width 191 height 9
drag, startPoint x: 383, startPoint y: 273, endPoint x: 163, endPoint y: 258, distance: 220.7
click at [163, 258] on body "Graspable Math Activities Get Started Activity Bank Assigned Work Classes White…" at bounding box center [351, 166] width 703 height 332
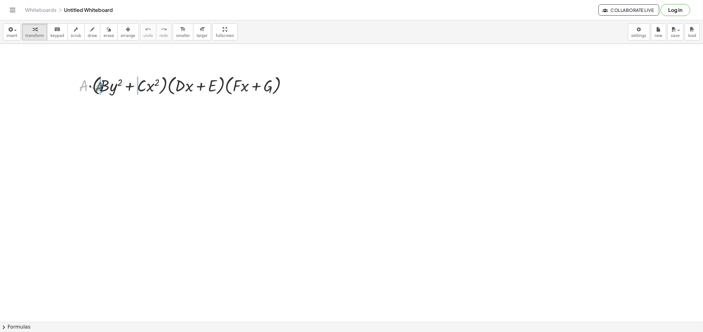
drag, startPoint x: 86, startPoint y: 91, endPoint x: 102, endPoint y: 92, distance: 16.4
click at [102, 92] on div at bounding box center [185, 85] width 219 height 24
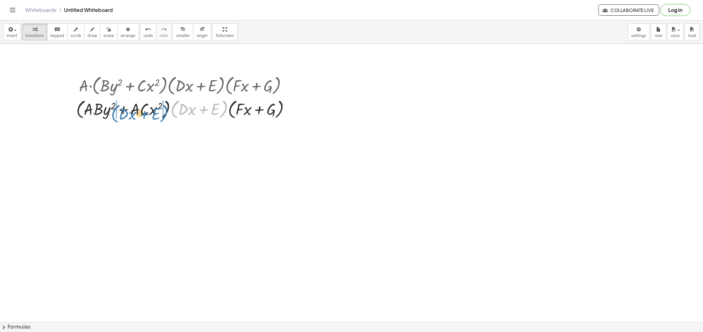
drag, startPoint x: 173, startPoint y: 113, endPoint x: 117, endPoint y: 118, distance: 56.3
click at [117, 118] on div at bounding box center [185, 109] width 225 height 24
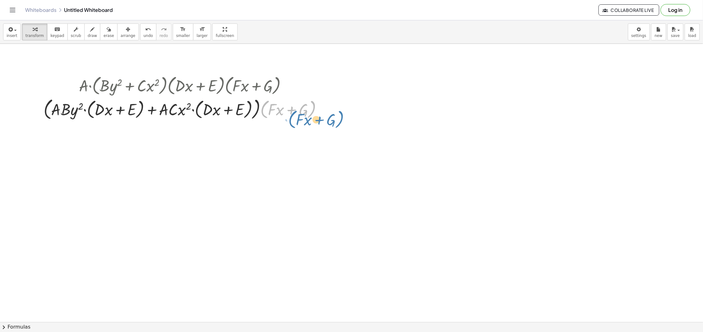
drag, startPoint x: 262, startPoint y: 115, endPoint x: 288, endPoint y: 123, distance: 26.7
click at [86, 111] on div at bounding box center [185, 109] width 290 height 26
click at [86, 111] on div at bounding box center [185, 109] width 303 height 26
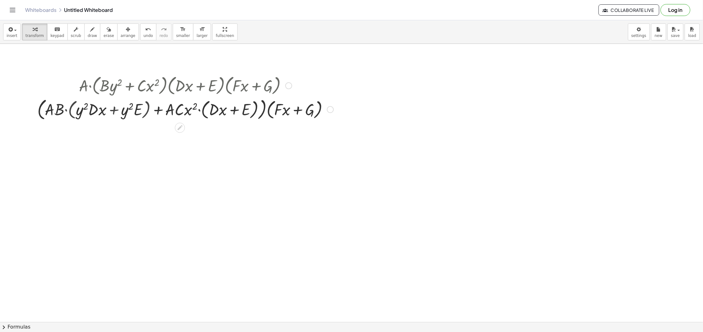
click at [65, 111] on div at bounding box center [185, 109] width 303 height 26
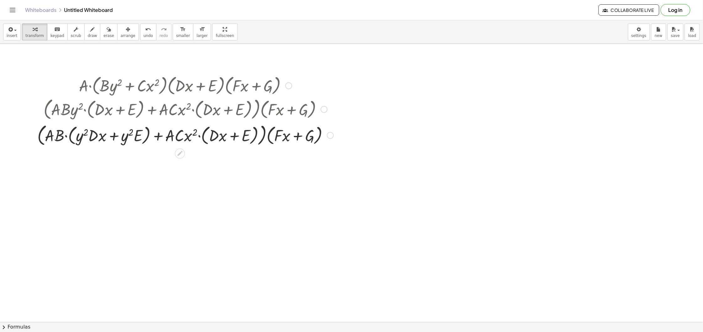
click at [65, 137] on div at bounding box center [185, 135] width 303 height 26
click at [51, 138] on div at bounding box center [185, 135] width 313 height 26
click at [202, 136] on div at bounding box center [185, 135] width 303 height 26
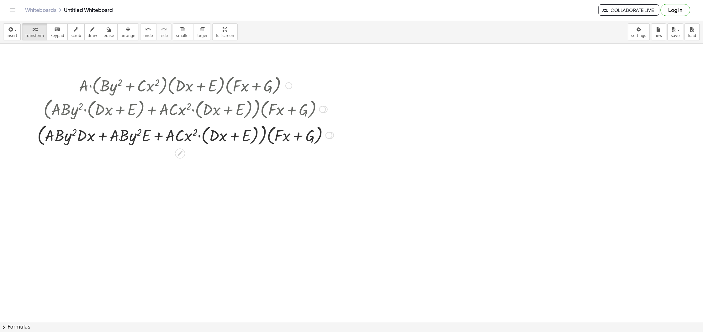
click at [202, 137] on div at bounding box center [185, 135] width 303 height 26
click at [180, 139] on div at bounding box center [186, 135] width 316 height 26
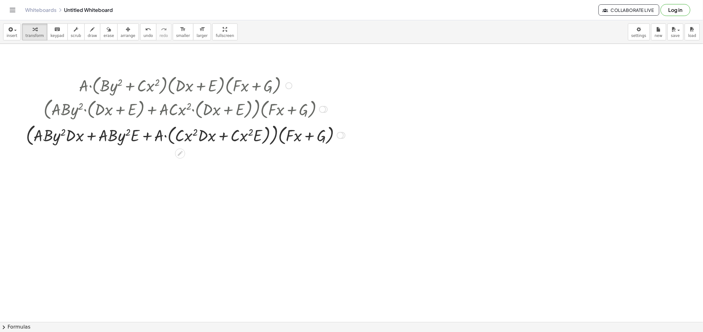
click at [166, 135] on div at bounding box center [185, 135] width 325 height 26
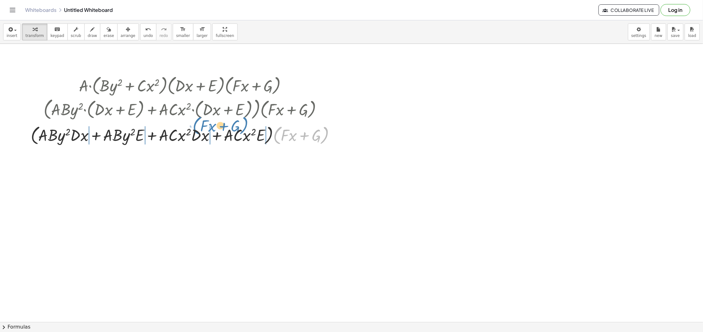
drag, startPoint x: 276, startPoint y: 137, endPoint x: 195, endPoint y: 128, distance: 81.5
click at [195, 128] on div at bounding box center [186, 135] width 316 height 24
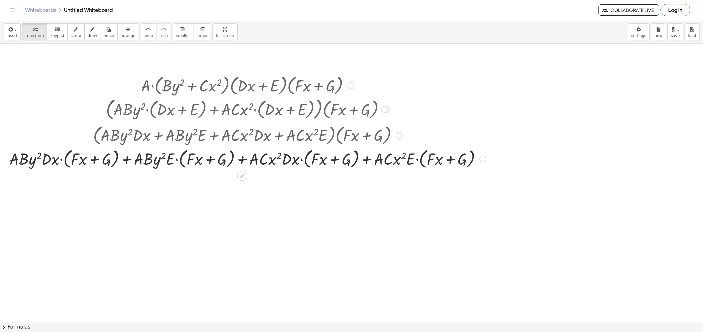
click at [60, 160] on div at bounding box center [247, 159] width 483 height 24
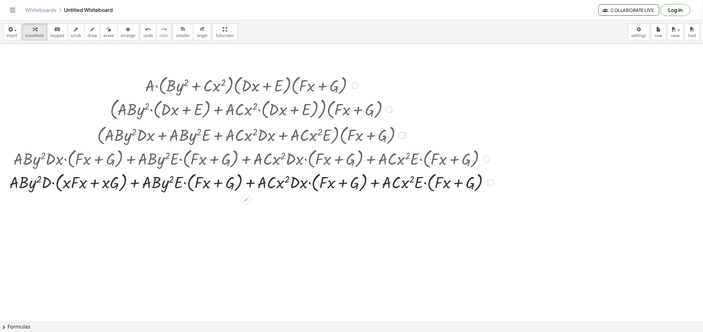
click at [54, 161] on div at bounding box center [251, 159] width 491 height 24
click at [52, 184] on div at bounding box center [251, 183] width 491 height 24
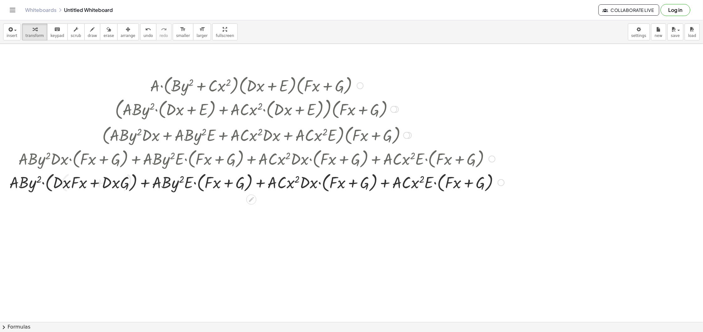
click at [45, 184] on div at bounding box center [256, 183] width 501 height 24
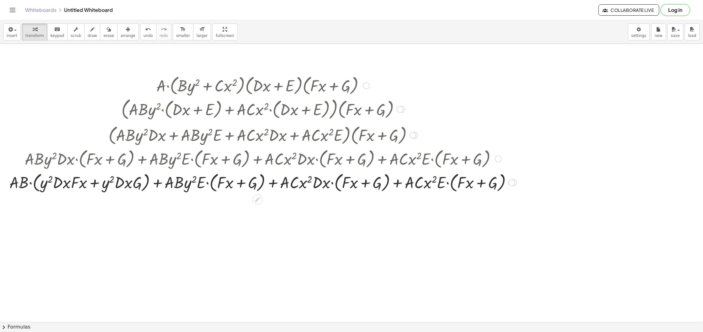
click at [31, 183] on div at bounding box center [263, 183] width 514 height 24
click at [30, 182] on div at bounding box center [263, 183] width 514 height 24
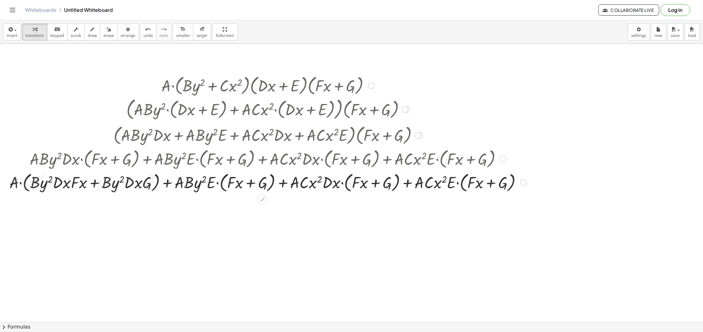
click at [20, 184] on div at bounding box center [268, 183] width 524 height 24
click at [21, 184] on div at bounding box center [268, 183] width 524 height 24
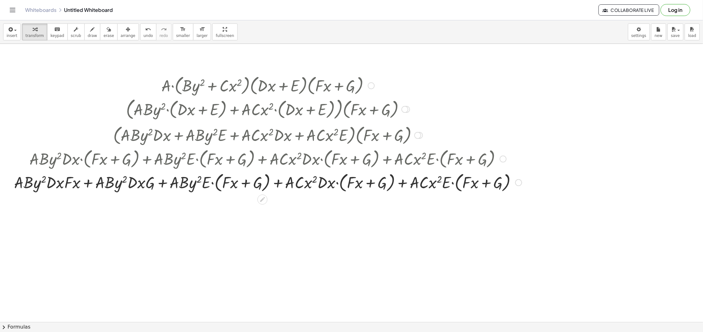
click at [211, 184] on div at bounding box center [268, 183] width 514 height 24
click at [211, 185] on div at bounding box center [268, 183] width 514 height 24
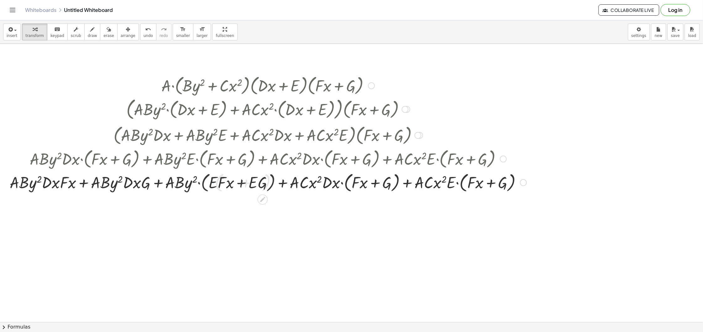
click at [201, 183] on div at bounding box center [268, 183] width 523 height 24
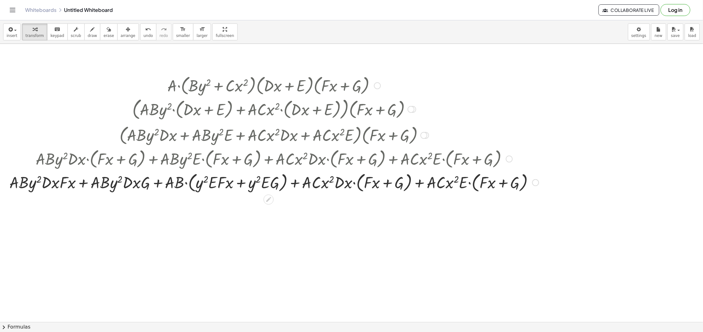
click at [187, 184] on div at bounding box center [274, 183] width 536 height 24
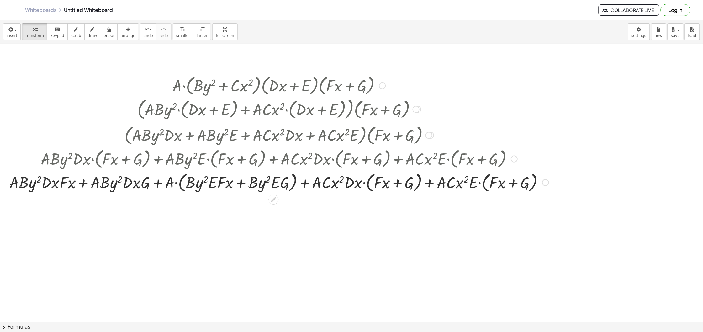
click at [175, 185] on div at bounding box center [279, 183] width 546 height 24
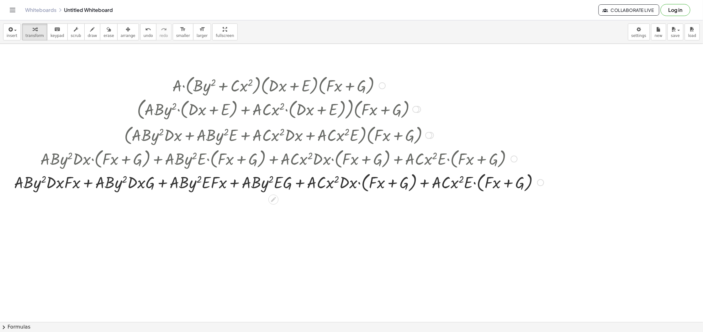
click at [361, 184] on div at bounding box center [279, 183] width 536 height 24
click at [360, 184] on div at bounding box center [279, 183] width 536 height 24
click at [345, 182] on div at bounding box center [279, 183] width 544 height 24
click at [347, 182] on div at bounding box center [279, 183] width 544 height 24
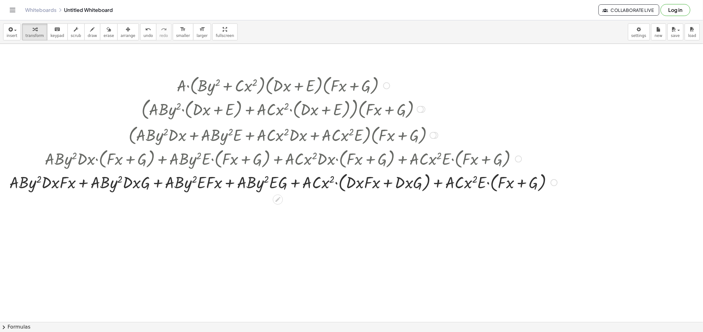
click at [336, 184] on div at bounding box center [283, 183] width 554 height 24
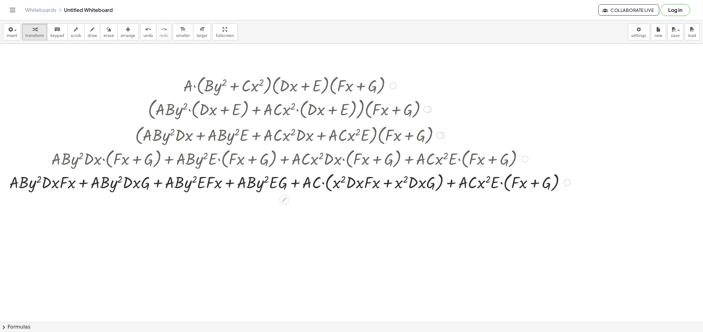
click at [320, 182] on div at bounding box center [289, 183] width 567 height 24
click at [322, 182] on div at bounding box center [289, 183] width 567 height 24
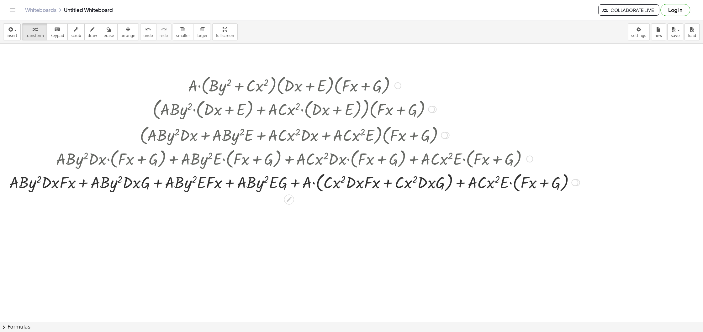
click at [313, 185] on div at bounding box center [294, 183] width 577 height 24
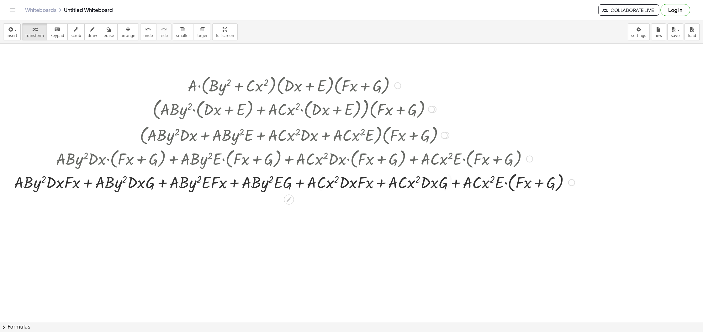
click at [507, 182] on div at bounding box center [294, 183] width 567 height 24
click at [494, 183] on div at bounding box center [295, 183] width 576 height 24
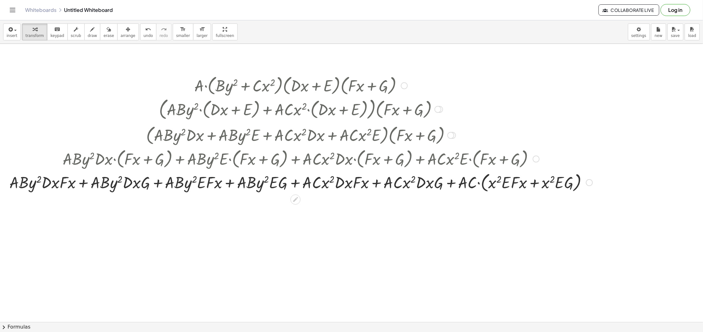
click at [480, 181] on div at bounding box center [300, 183] width 589 height 24
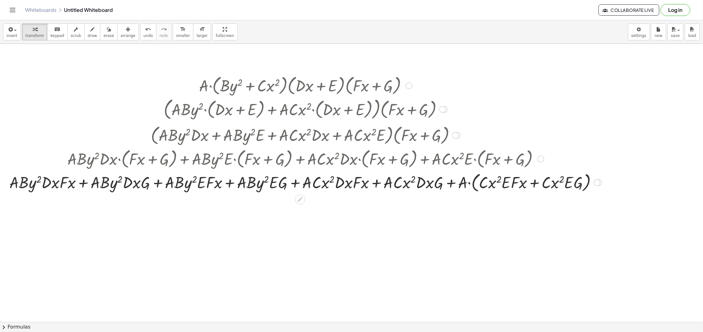
click at [467, 181] on div at bounding box center [305, 183] width 599 height 24
click at [470, 182] on div at bounding box center [305, 183] width 599 height 24
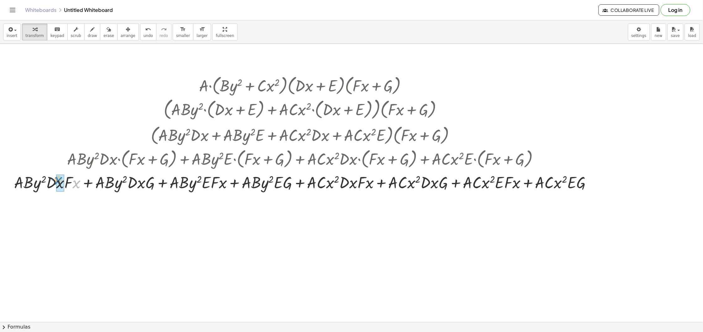
drag, startPoint x: 77, startPoint y: 186, endPoint x: 59, endPoint y: 182, distance: 17.9
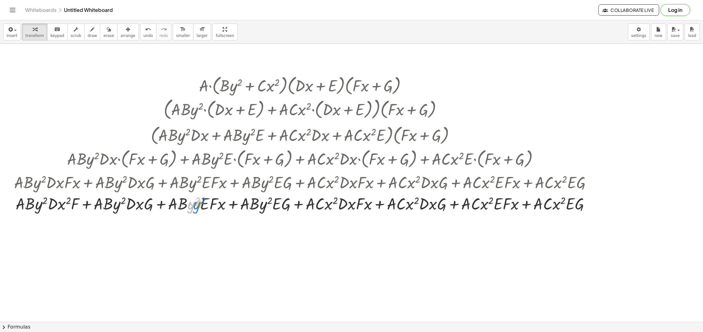
drag, startPoint x: 186, startPoint y: 205, endPoint x: 198, endPoint y: 203, distance: 12.7
click at [198, 203] on div at bounding box center [305, 203] width 589 height 21
drag, startPoint x: 367, startPoint y: 207, endPoint x: 353, endPoint y: 207, distance: 13.8
drag, startPoint x: 513, startPoint y: 207, endPoint x: 483, endPoint y: 206, distance: 30.1
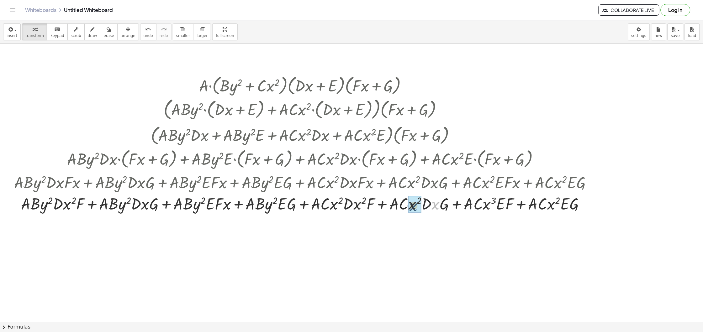
drag, startPoint x: 434, startPoint y: 206, endPoint x: 411, endPoint y: 208, distance: 22.3
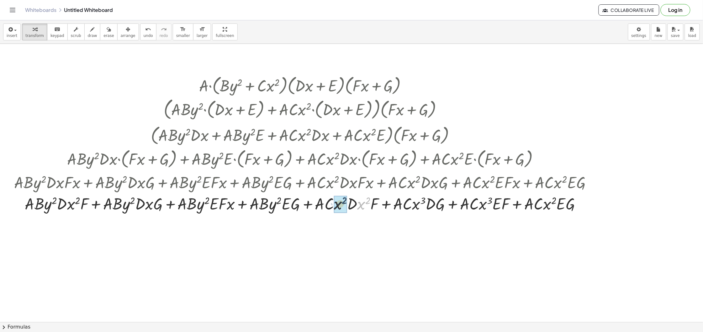
drag, startPoint x: 361, startPoint y: 208, endPoint x: 336, endPoint y: 208, distance: 24.8
click at [352, 201] on div at bounding box center [305, 203] width 589 height 21
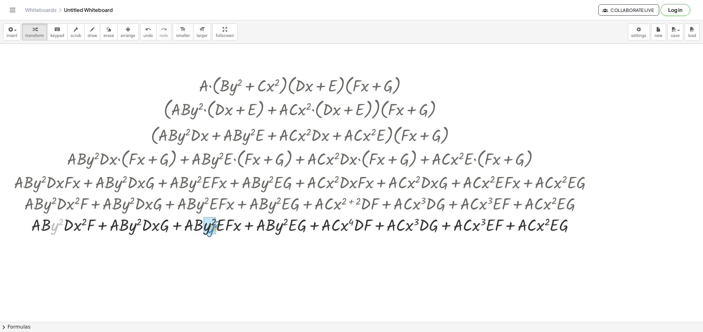
drag, startPoint x: 253, startPoint y: 267, endPoint x: 216, endPoint y: 231, distance: 51.4
click at [216, 231] on div at bounding box center [305, 224] width 589 height 21
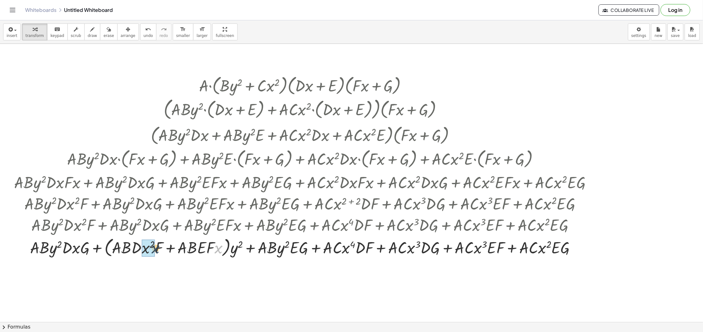
drag, startPoint x: 156, startPoint y: 249, endPoint x: 161, endPoint y: 250, distance: 4.4
click at [161, 250] on div at bounding box center [305, 247] width 589 height 24
click at [142, 33] on button "undo undo" at bounding box center [148, 32] width 16 height 17
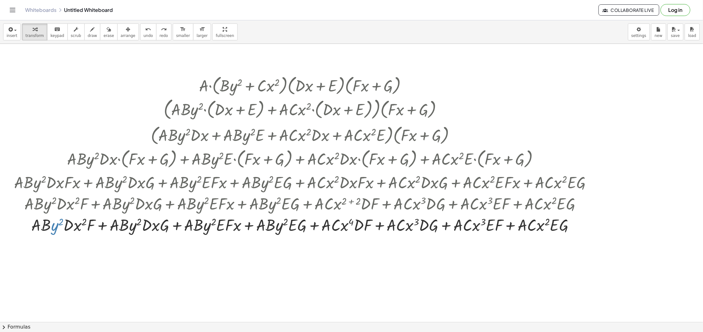
drag, startPoint x: 237, startPoint y: 230, endPoint x: 150, endPoint y: 229, distance: 86.8
click at [150, 229] on div at bounding box center [306, 224] width 586 height 21
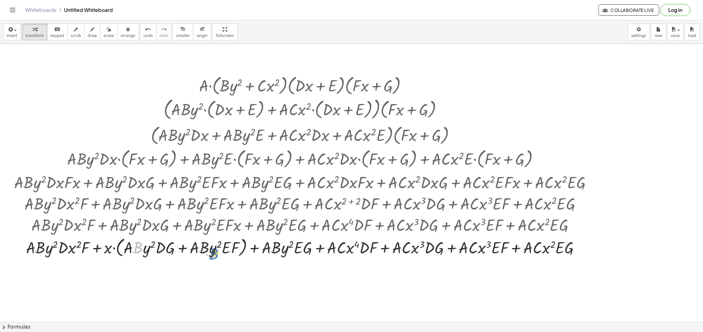
drag, startPoint x: 167, startPoint y: 252, endPoint x: 218, endPoint y: 253, distance: 51.4
click at [218, 253] on div at bounding box center [305, 247] width 589 height 24
drag, startPoint x: 211, startPoint y: 249, endPoint x: 148, endPoint y: 255, distance: 63.9
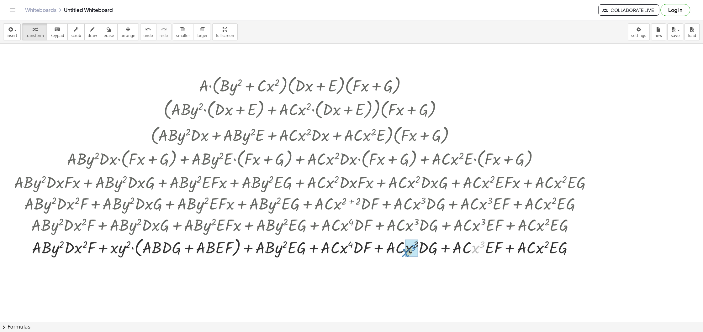
drag, startPoint x: 472, startPoint y: 253, endPoint x: 404, endPoint y: 256, distance: 68.7
click at [404, 256] on div at bounding box center [305, 247] width 589 height 24
drag, startPoint x: 545, startPoint y: 249, endPoint x: 468, endPoint y: 291, distance: 87.6
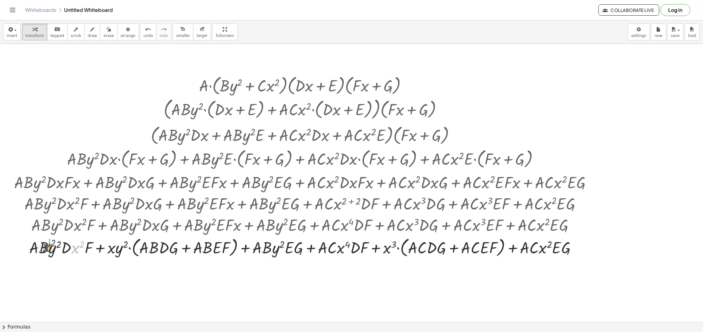
drag, startPoint x: 76, startPoint y: 249, endPoint x: 45, endPoint y: 253, distance: 31.7
click at [45, 246] on div at bounding box center [305, 247] width 589 height 24
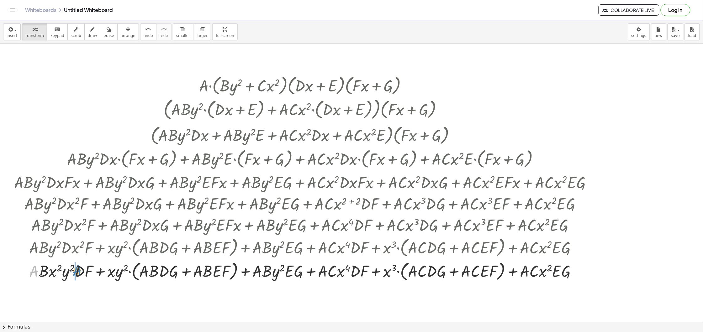
drag, startPoint x: 60, startPoint y: 273, endPoint x: 77, endPoint y: 269, distance: 17.0
click at [77, 269] on div at bounding box center [305, 271] width 589 height 24
drag, startPoint x: 35, startPoint y: 273, endPoint x: 72, endPoint y: 274, distance: 36.7
click at [72, 274] on div at bounding box center [305, 271] width 589 height 24
click at [315, 273] on div at bounding box center [305, 271] width 589 height 24
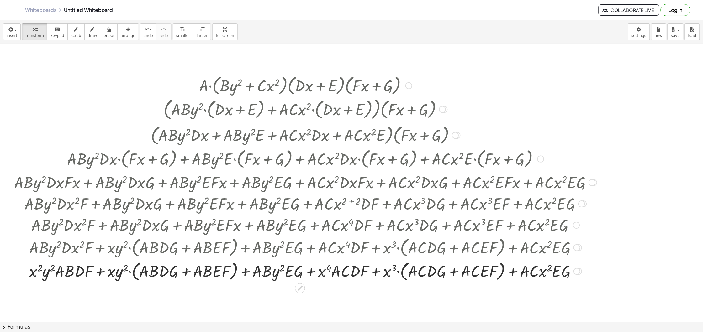
click at [341, 271] on div at bounding box center [305, 271] width 589 height 24
click at [302, 273] on div at bounding box center [305, 271] width 589 height 24
drag, startPoint x: 312, startPoint y: 273, endPoint x: 19, endPoint y: 268, distance: 293.2
click at [19, 268] on div at bounding box center [305, 271] width 589 height 24
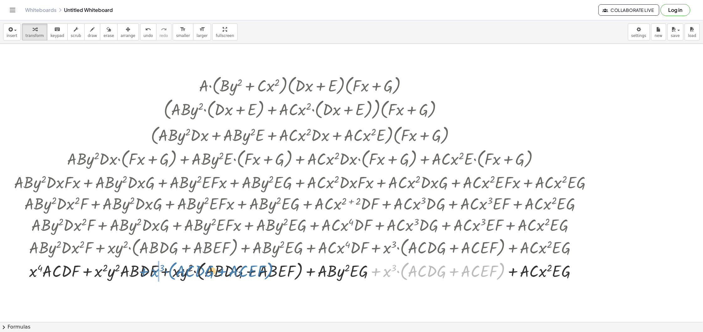
drag, startPoint x: 373, startPoint y: 272, endPoint x: 142, endPoint y: 272, distance: 231.4
click at [142, 272] on div at bounding box center [305, 271] width 589 height 24
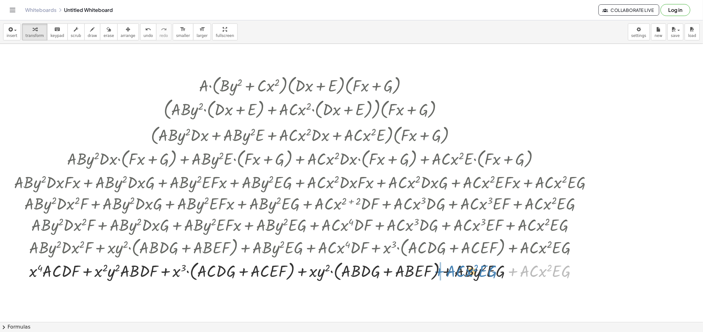
drag, startPoint x: 515, startPoint y: 272, endPoint x: 441, endPoint y: 272, distance: 74.3
click at [441, 272] on div at bounding box center [305, 271] width 589 height 24
drag, startPoint x: 531, startPoint y: 272, endPoint x: 518, endPoint y: 271, distance: 13.3
click at [518, 271] on div at bounding box center [305, 271] width 589 height 24
drag, startPoint x: 478, startPoint y: 274, endPoint x: 454, endPoint y: 274, distance: 23.2
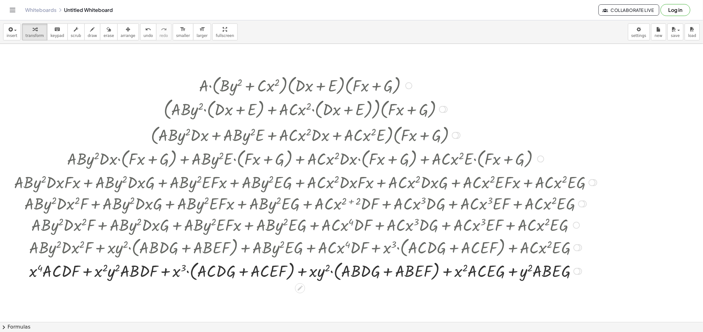
click at [554, 276] on div at bounding box center [305, 271] width 589 height 24
click at [300, 272] on div "+ · A · B · y 2 · D · x 2 · F + · A · B y 2 · D x · G + · A · B · E · F · + · A…" at bounding box center [300, 272] width 0 height 0
click at [577, 272] on div "Transform line Copy line as LaTeX Copy derivation as LaTeX Expand new lines: On" at bounding box center [576, 271] width 7 height 7
click at [607, 256] on span "Transform line" at bounding box center [604, 257] width 28 height 5
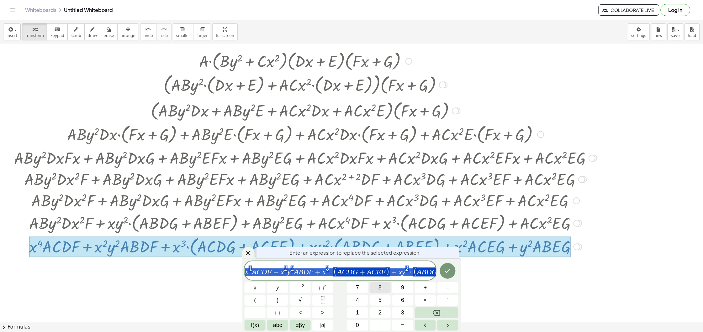
scroll to position [25, 0]
click at [329, 280] on div "x 4 A C D F + x 2 y 2 A B D F + x 3 · ( A C D G + A C E F ) + x y 2 · ( A B D G…" at bounding box center [340, 270] width 191 height 19
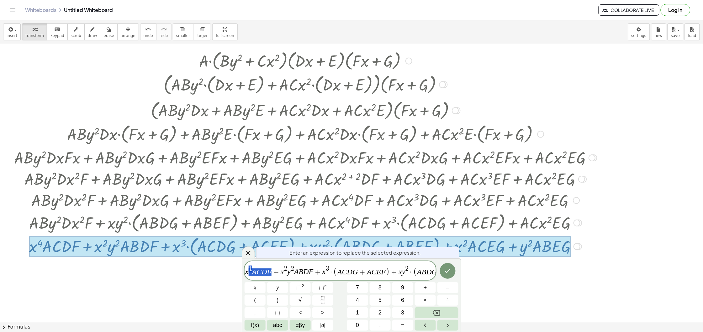
drag, startPoint x: 272, startPoint y: 275, endPoint x: 252, endPoint y: 276, distance: 19.8
click at [252, 276] on span "x 4 A C D F + x 2 y 2 A B D F + x 3 · ( A C D G + A C E F ) + x y 2 · ( A B D G…" at bounding box center [340, 271] width 191 height 12
click at [249, 272] on span "4" at bounding box center [250, 269] width 3 height 7
click at [140, 31] on button "undo undo" at bounding box center [148, 32] width 16 height 17
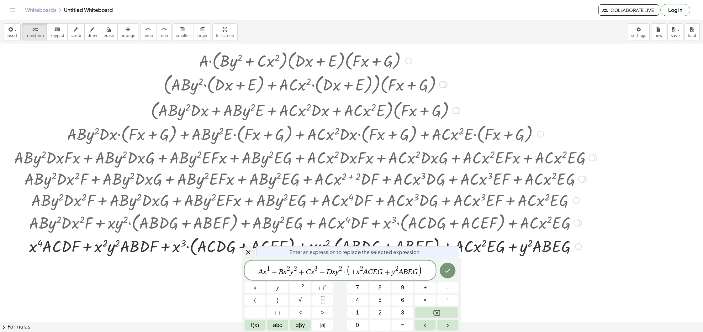
drag, startPoint x: 567, startPoint y: 283, endPoint x: 577, endPoint y: 261, distance: 24.7
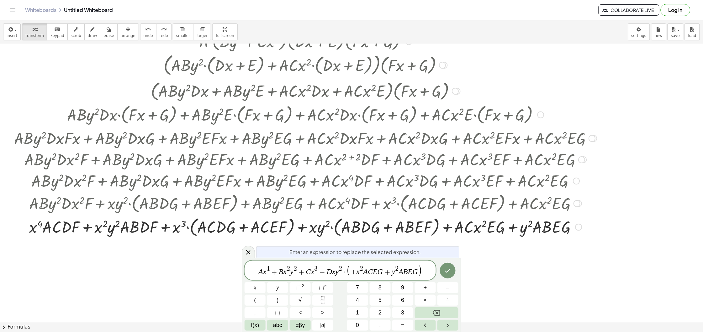
scroll to position [50, 0]
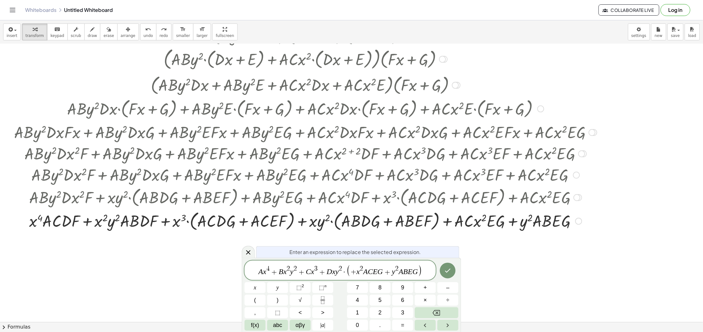
click at [349, 272] on span "(" at bounding box center [348, 271] width 4 height 12
drag, startPoint x: 373, startPoint y: 273, endPoint x: 364, endPoint y: 276, distance: 9.8
click at [369, 272] on span "2" at bounding box center [370, 270] width 3 height 7
click at [363, 272] on span "+" at bounding box center [361, 273] width 9 height 8
drag, startPoint x: 404, startPoint y: 277, endPoint x: 391, endPoint y: 281, distance: 14.0
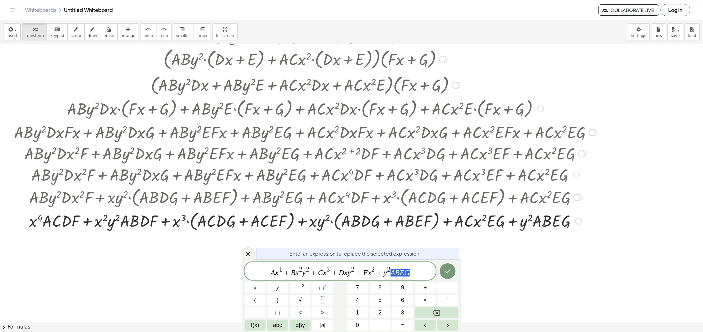
click at [391, 281] on div "**** A x 4 + B x 2 y 2 + C x 3 + D x y 2 + E x 2 + y 2 A B E G x y ⬚ 2 ⬚ n 7 8 …" at bounding box center [352, 296] width 214 height 69
click at [394, 273] on var "y" at bounding box center [394, 273] width 3 height 8
click at [248, 256] on icon at bounding box center [249, 255] width 8 height 8
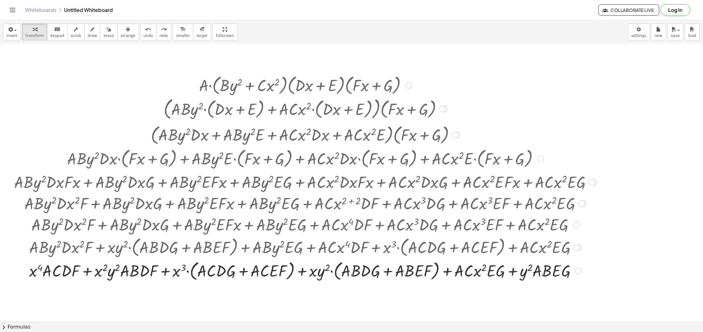
scroll to position [0, 0]
